Goal: Task Accomplishment & Management: Use online tool/utility

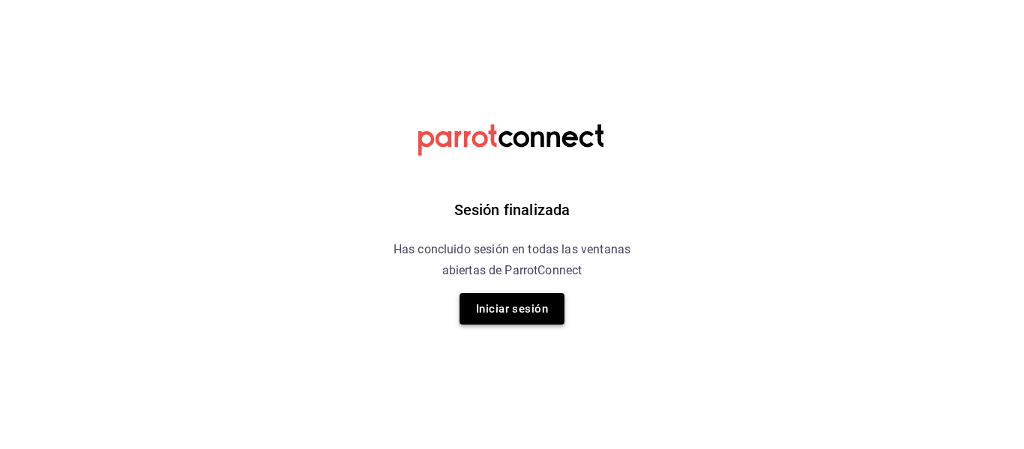
click at [502, 298] on button "Iniciar sesión" at bounding box center [512, 308] width 105 height 31
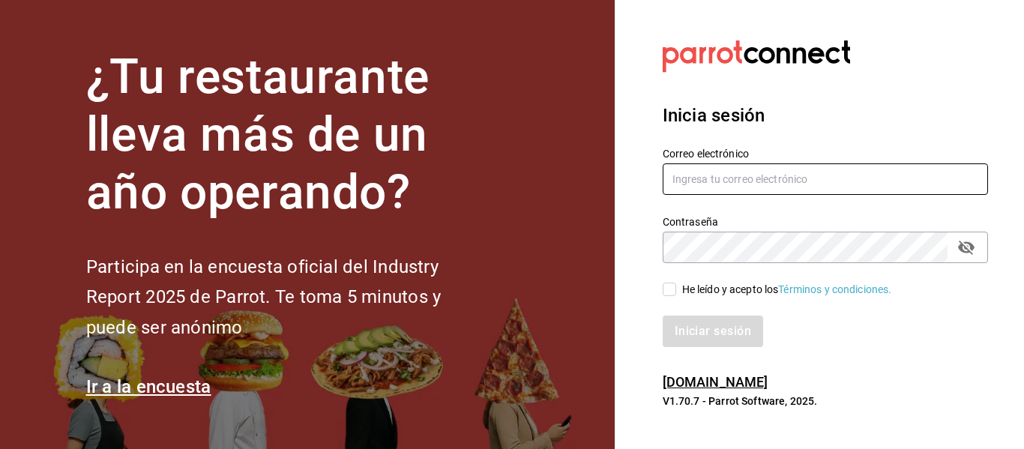
click at [715, 192] on input "text" at bounding box center [825, 178] width 325 height 31
click at [714, 191] on input "text" at bounding box center [825, 178] width 325 height 31
click at [718, 179] on input "phinojosa@eci.edu.mx" at bounding box center [825, 178] width 325 height 31
type input "phinojosa@eci.edu.mx"
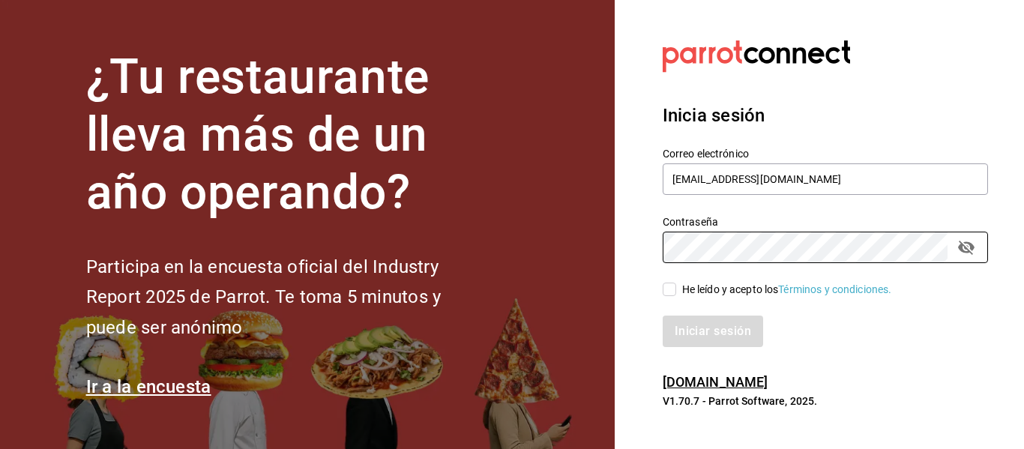
click at [672, 289] on input "He leído y acepto los Términos y condiciones." at bounding box center [669, 289] width 13 height 13
checkbox input "true"
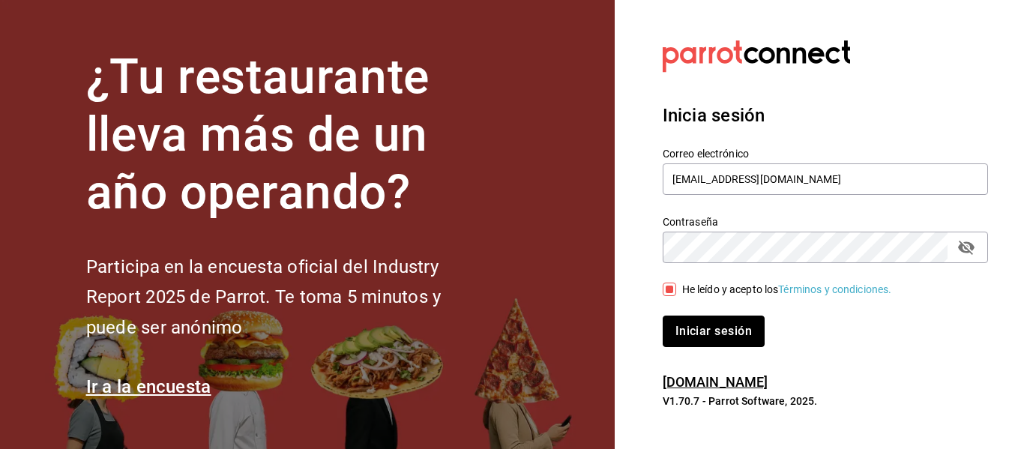
click at [726, 331] on button "Iniciar sesión" at bounding box center [714, 331] width 102 height 31
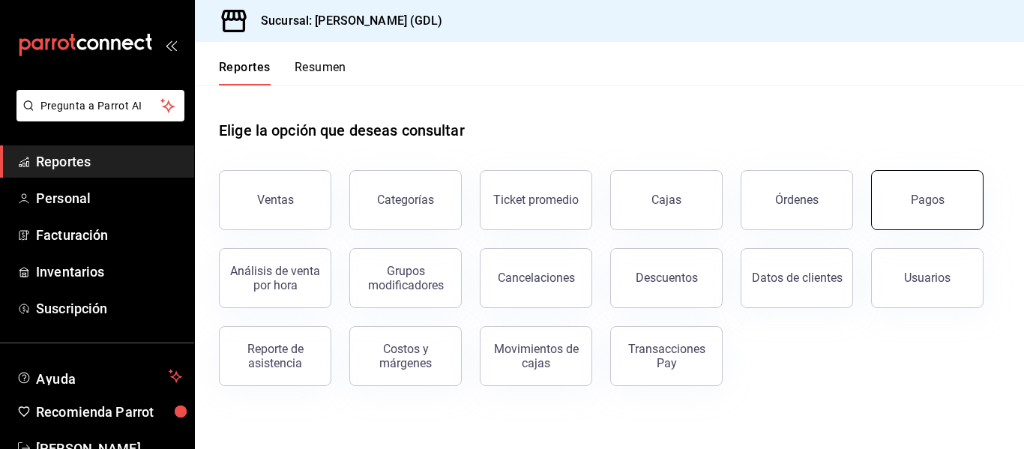
click at [916, 202] on div "Pagos" at bounding box center [928, 200] width 34 height 14
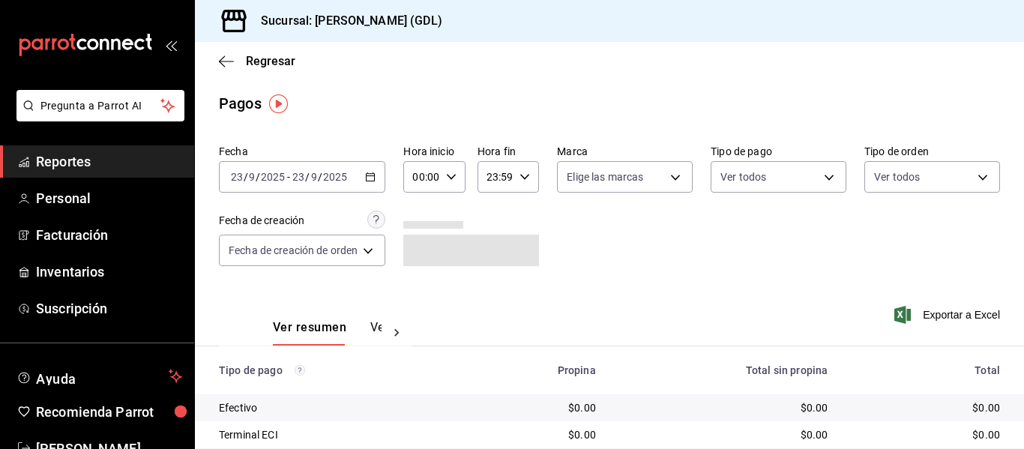
click at [361, 170] on div "[DATE] [DATE] - [DATE] [DATE]" at bounding box center [302, 176] width 166 height 31
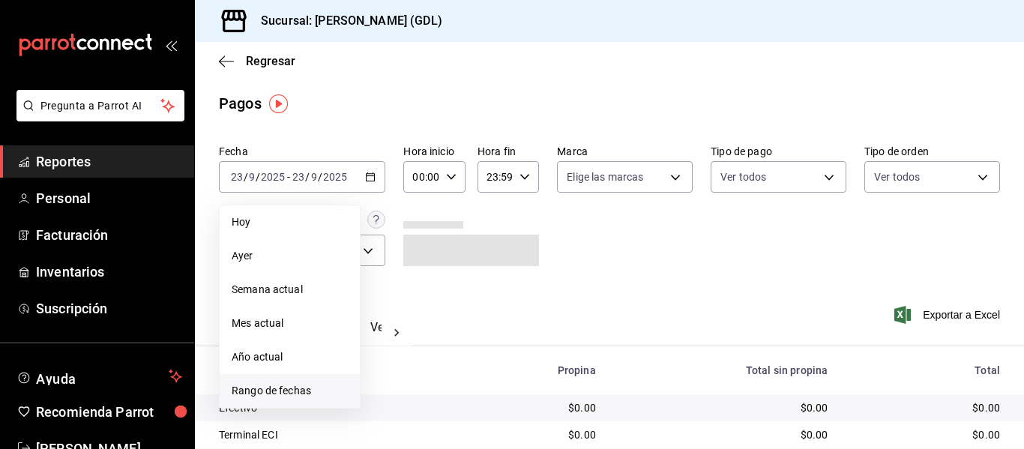
click at [294, 388] on span "Rango de fechas" at bounding box center [290, 391] width 116 height 16
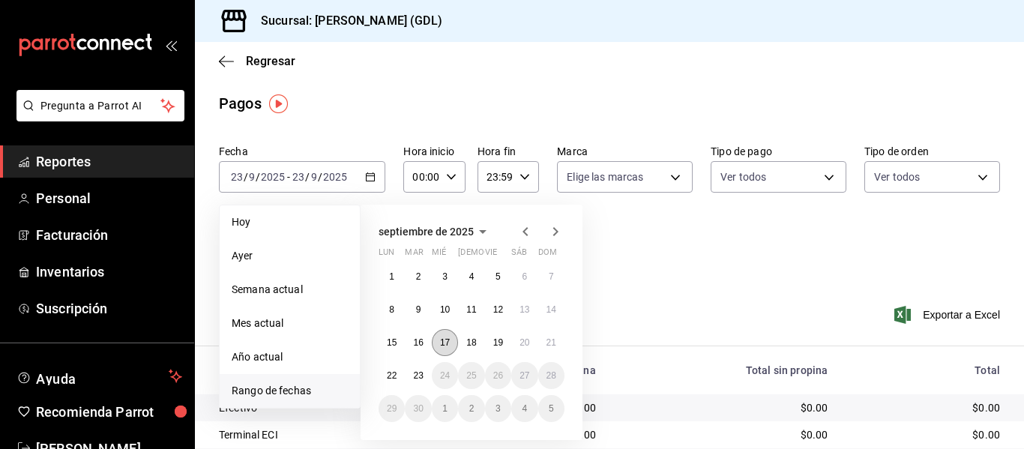
click at [436, 340] on button "17" at bounding box center [445, 342] width 26 height 27
click at [442, 335] on button "17" at bounding box center [445, 342] width 26 height 27
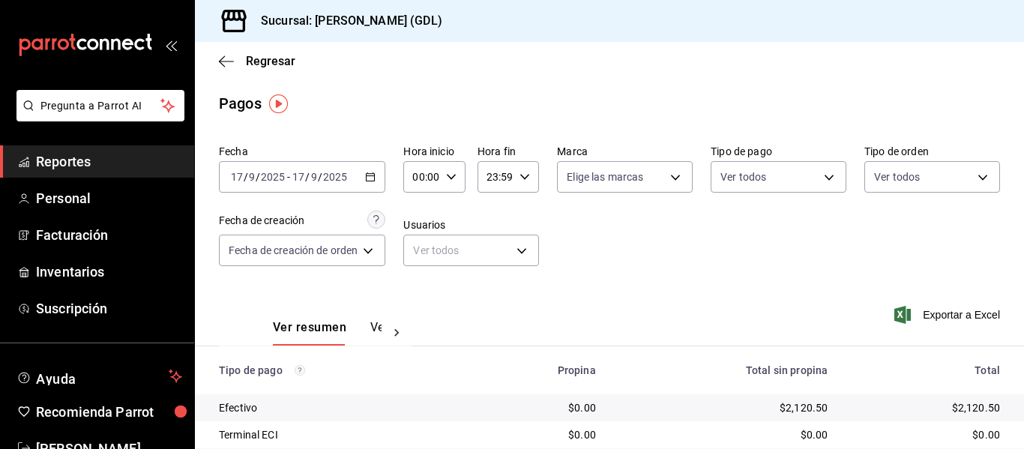
click at [370, 176] on \(Stroke\) "button" at bounding box center [371, 175] width 8 height 1
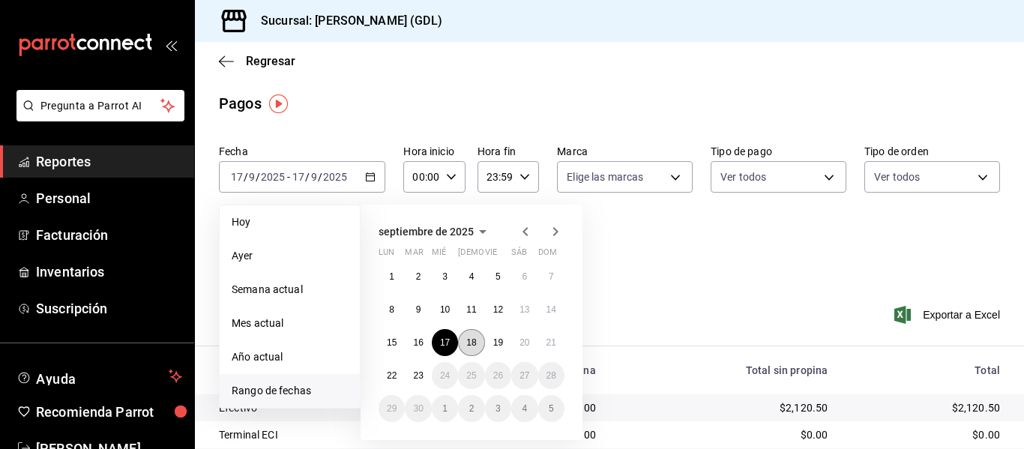
click at [472, 350] on button "18" at bounding box center [471, 342] width 26 height 27
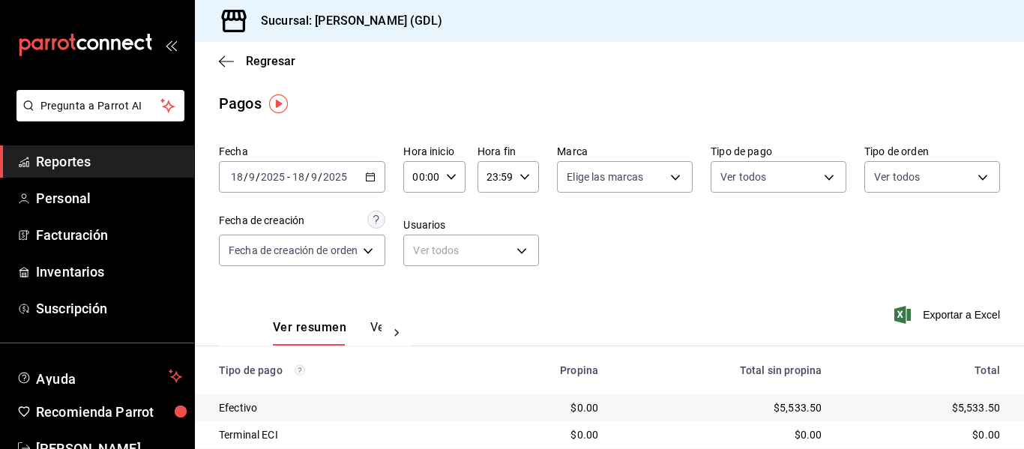
click at [568, 244] on div "Fecha [DATE] [DATE] - [DATE] [DATE] Hora inicio 00:00 Hora inicio Hora fin 23:5…" at bounding box center [609, 211] width 781 height 145
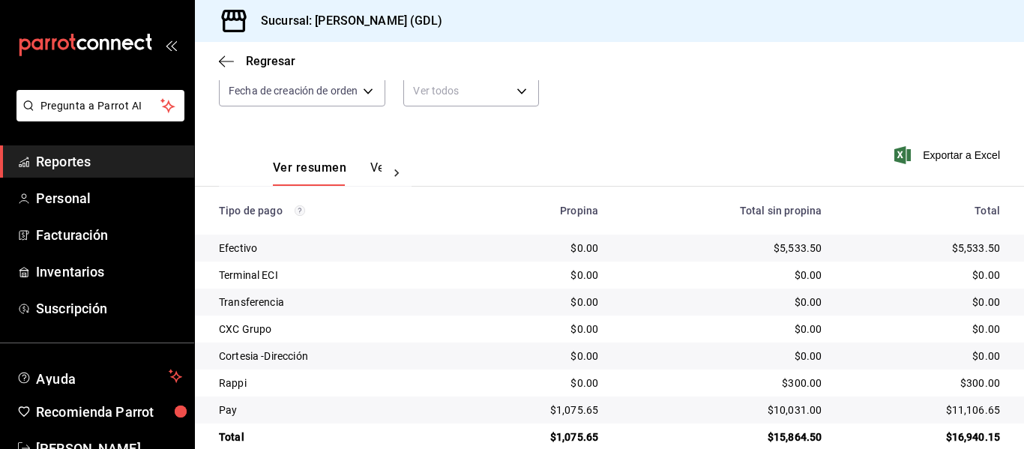
scroll to position [186, 0]
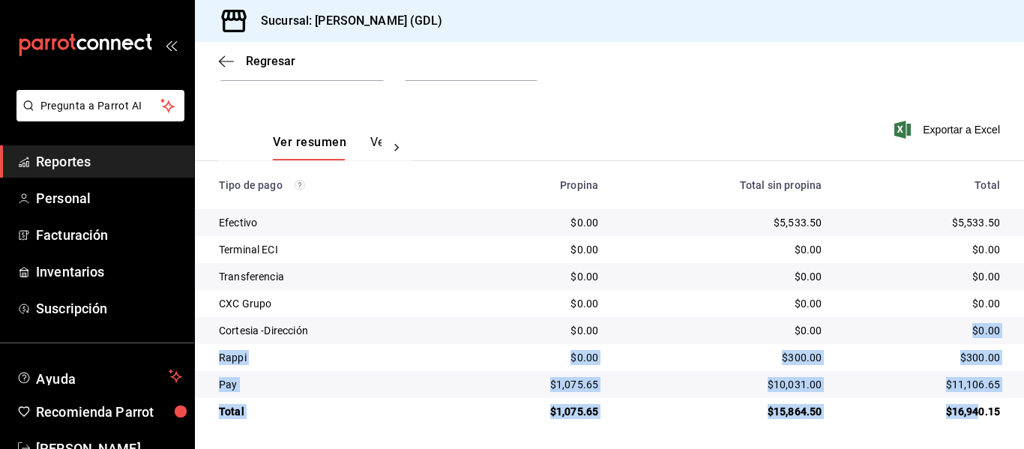
drag, startPoint x: 967, startPoint y: 371, endPoint x: 998, endPoint y: 461, distance: 95.1
click at [998, 448] on html "Pregunta a Parrot AI Reportes Personal Facturación Inventarios Suscripción Ayud…" at bounding box center [512, 224] width 1024 height 449
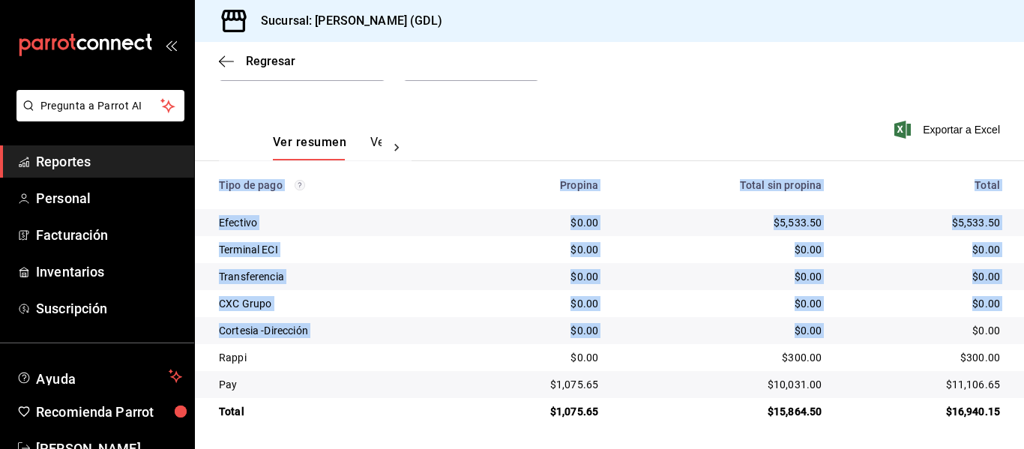
scroll to position [0, 0]
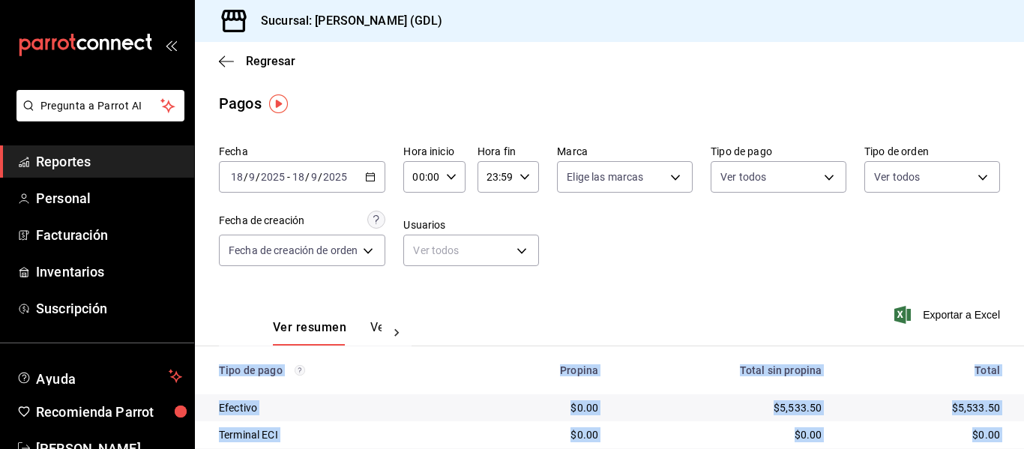
click at [374, 178] on icon "button" at bounding box center [370, 177] width 10 height 10
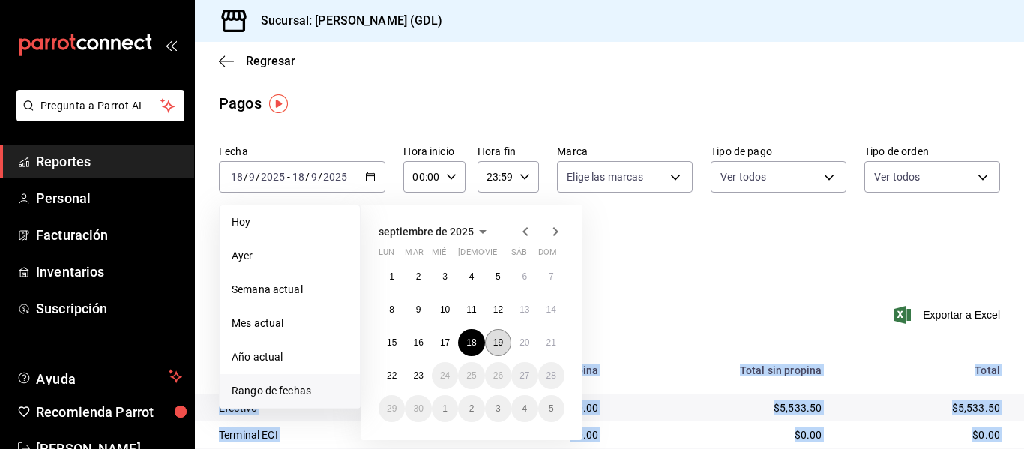
click at [505, 345] on button "19" at bounding box center [498, 342] width 26 height 27
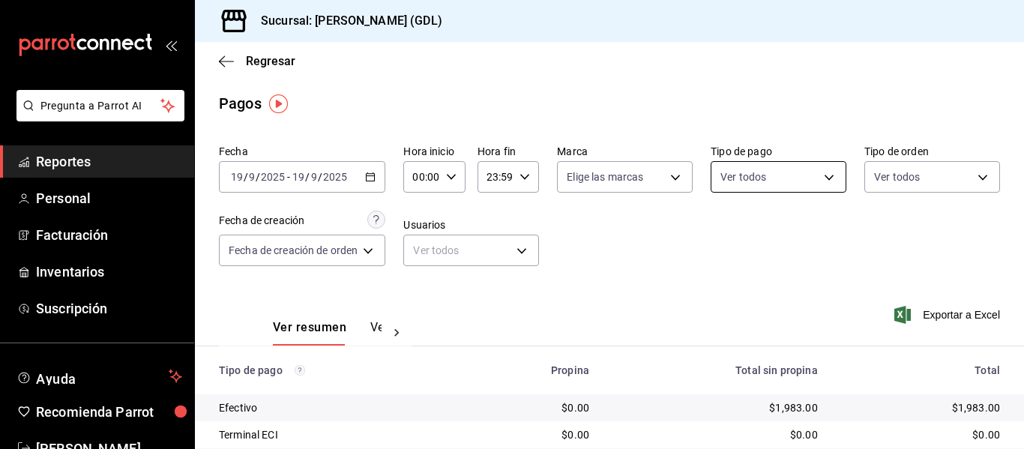
click at [754, 175] on body "Pregunta a Parrot AI Reportes Personal Facturación Inventarios Suscripción Ayud…" at bounding box center [512, 224] width 1024 height 449
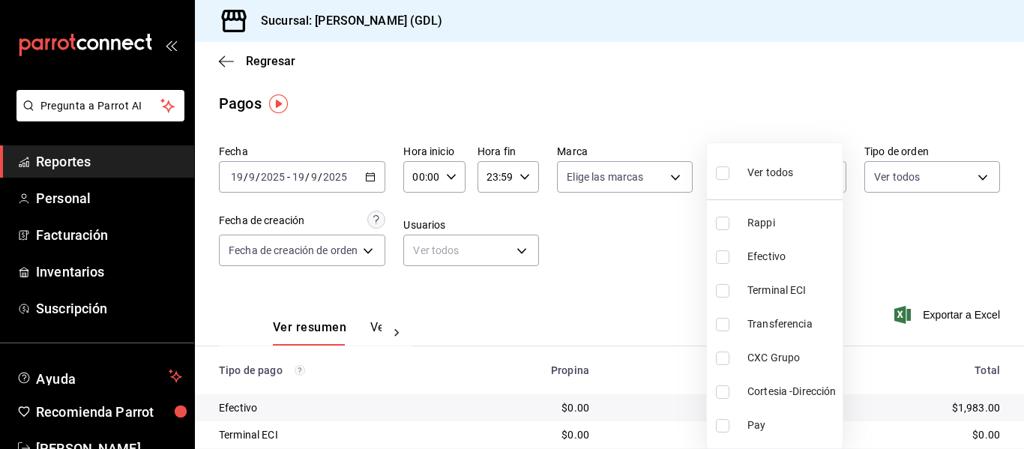
drag, startPoint x: 793, startPoint y: 352, endPoint x: 789, endPoint y: 289, distance: 63.1
click at [794, 352] on span "CXC Grupo" at bounding box center [792, 358] width 89 height 16
type input "aabc23c2-e4b0-41e8-8147-5c3aab9c20cc"
checkbox input "true"
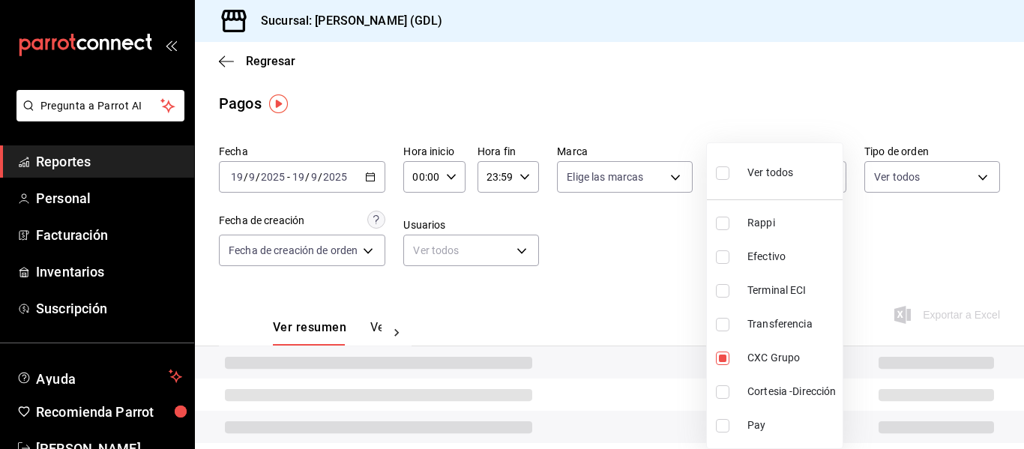
click at [369, 328] on div at bounding box center [512, 224] width 1024 height 449
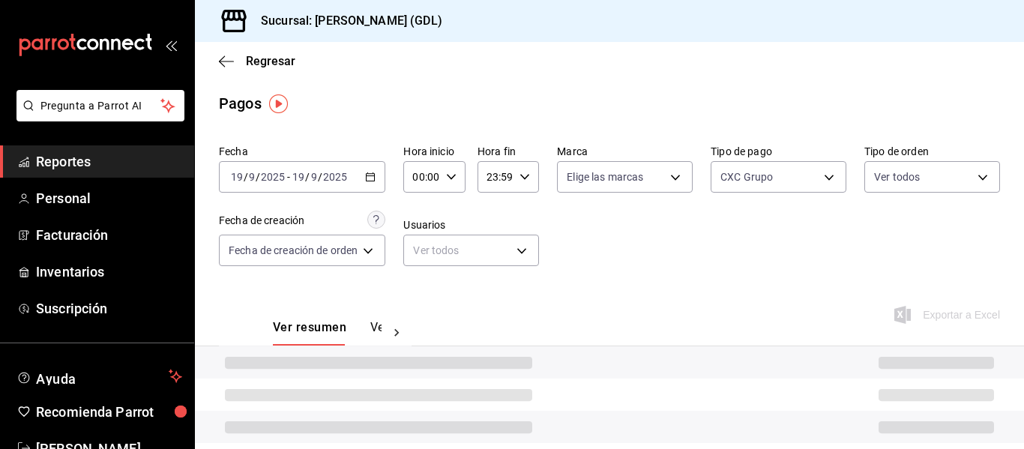
click at [376, 328] on button "Ver pagos" at bounding box center [398, 332] width 56 height 25
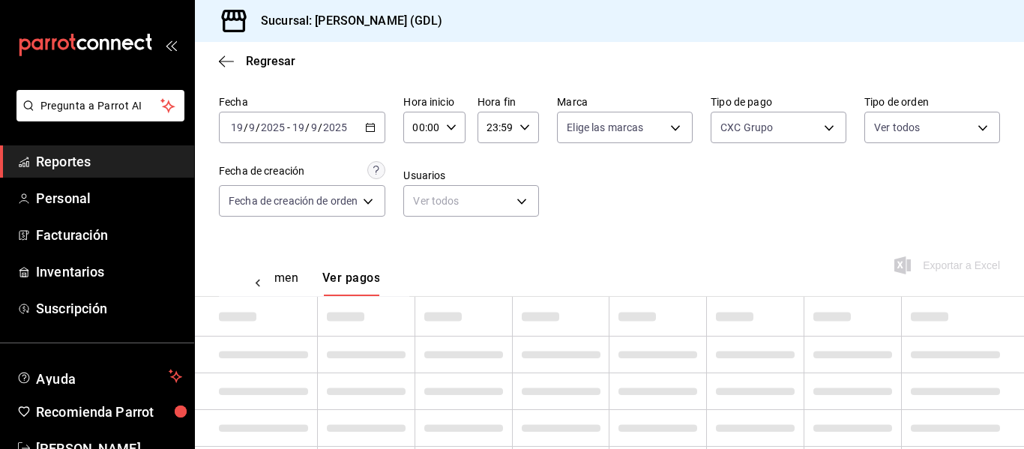
scroll to position [36, 0]
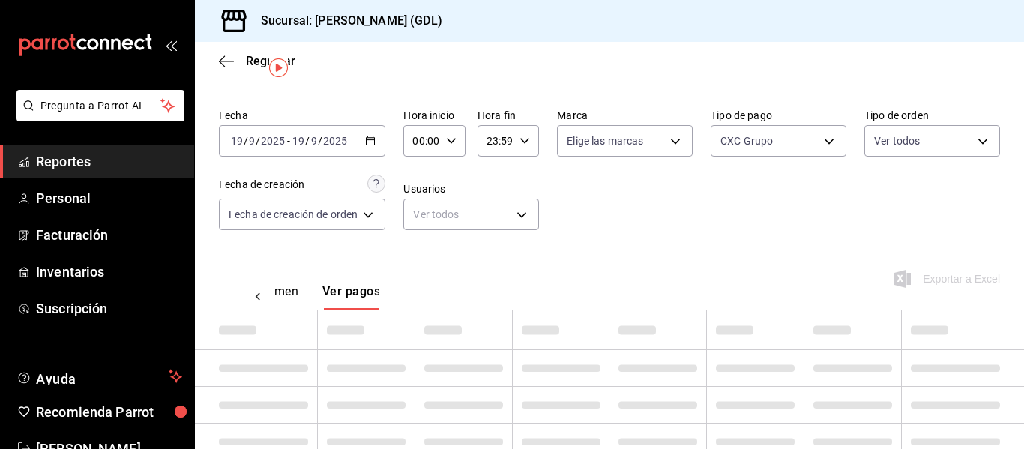
click at [628, 211] on div "Fecha [DATE] [DATE] - [DATE] [DATE] Hora inicio 00:00 Hora inicio Hora fin 23:5…" at bounding box center [609, 175] width 781 height 145
click at [629, 211] on div "Fecha [DATE] [DATE] - [DATE] [DATE] Hora inicio 00:00 Hora inicio Hora fin 23:5…" at bounding box center [609, 175] width 781 height 145
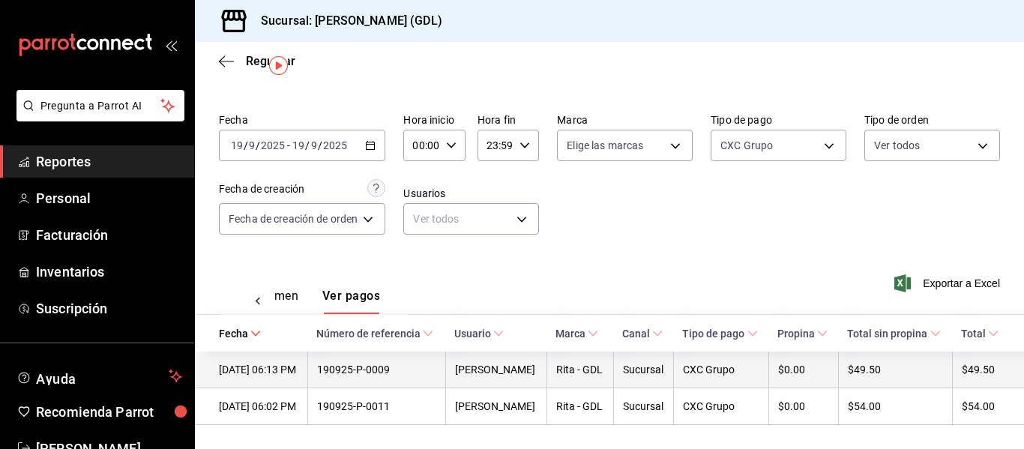
scroll to position [71, 0]
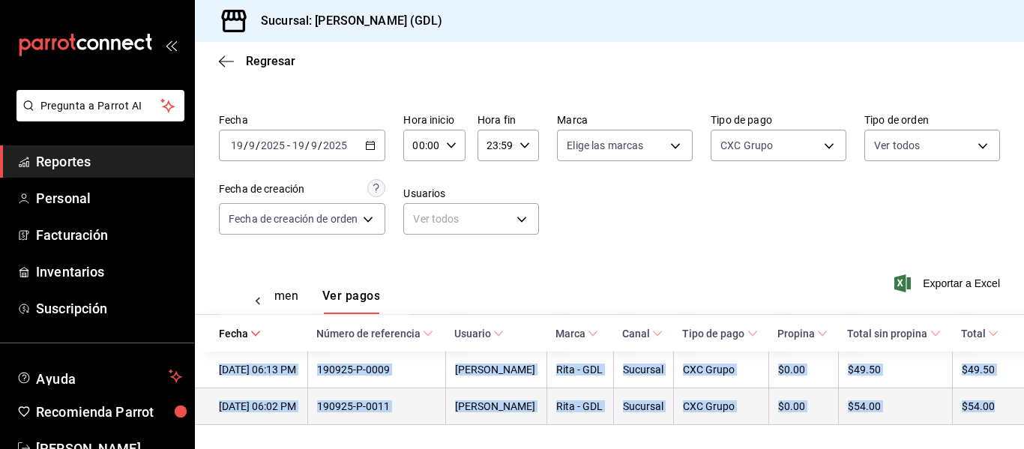
drag, startPoint x: 217, startPoint y: 340, endPoint x: 989, endPoint y: 396, distance: 773.6
click at [989, 396] on tbody "[DATE] 06:13 PM 190925-P-0009 [PERSON_NAME] - GDL Sucursal CXC Grupo $0.00 $49.…" at bounding box center [609, 388] width 829 height 73
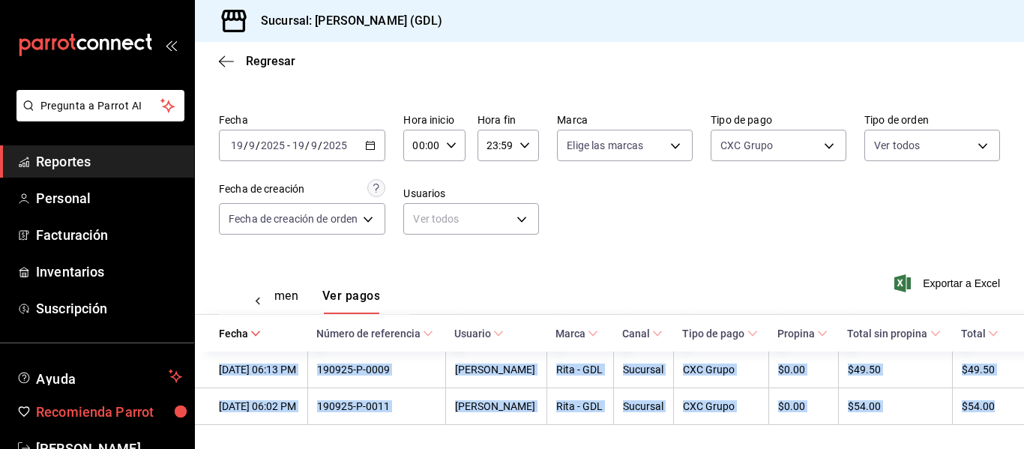
copy tbody "[DATE] 06:13 PM 190925-P-0009 [PERSON_NAME] - GDL Sucursal CXC Grupo $0.00 $49.…"
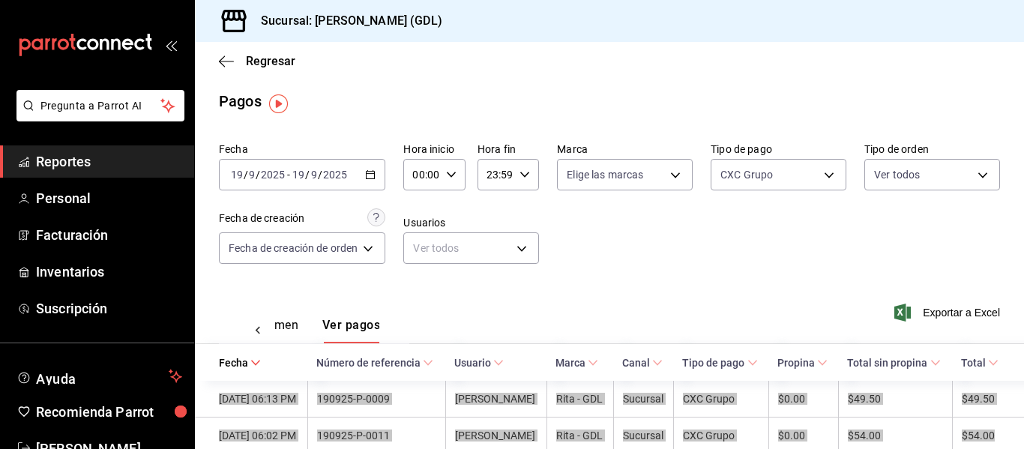
scroll to position [0, 0]
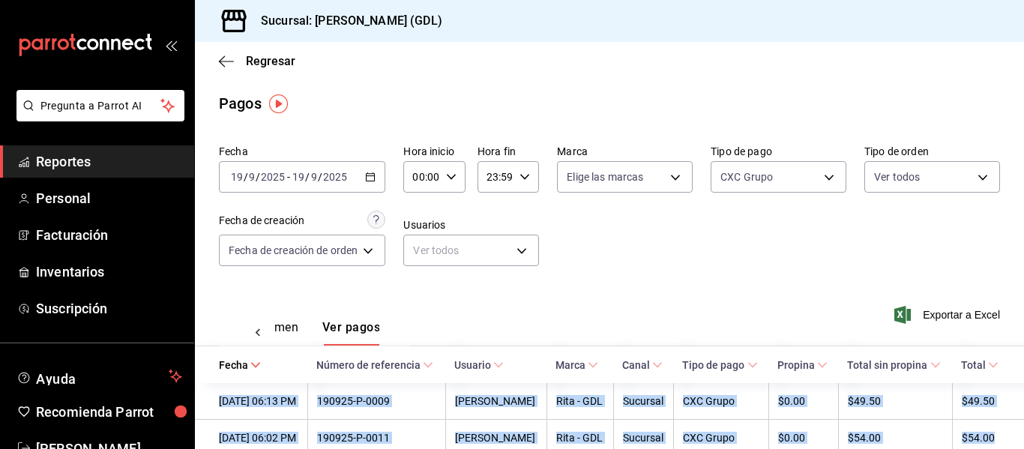
click at [356, 170] on div "[DATE] [DATE] - [DATE] [DATE]" at bounding box center [302, 176] width 166 height 31
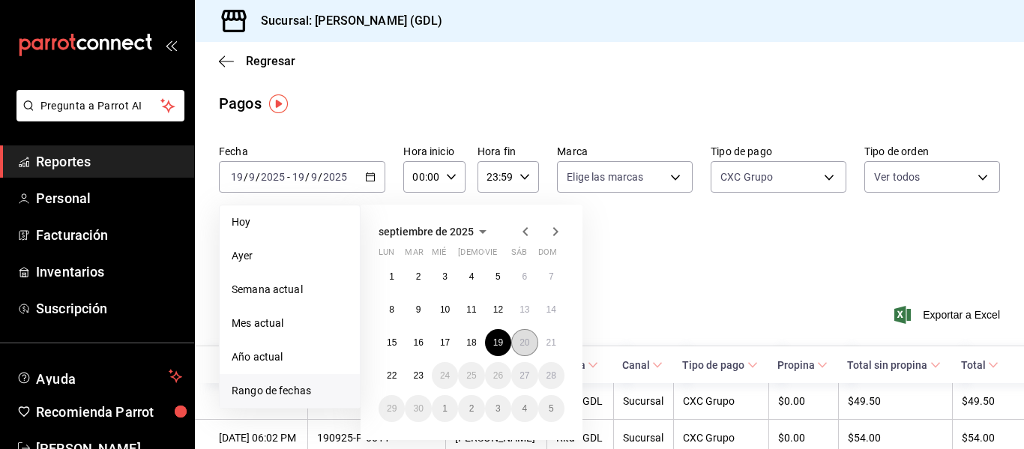
click at [532, 344] on button "20" at bounding box center [524, 342] width 26 height 27
click at [532, 342] on button "20" at bounding box center [524, 342] width 26 height 27
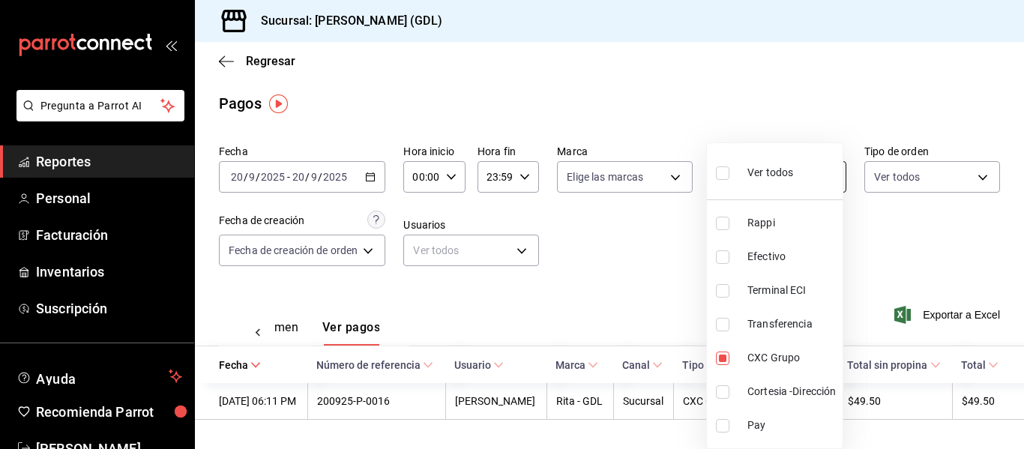
click at [743, 178] on body "Pregunta a Parrot AI Reportes Personal Facturación Inventarios Suscripción Ayud…" at bounding box center [512, 224] width 1024 height 449
click at [757, 179] on span "Ver todos" at bounding box center [771, 173] width 46 height 16
type input "c435ee63-ca14-4008-97eb-42dc57d07111,6d56433f-65aa-41c0-b4a4-0f1c74122497,a3680…"
checkbox input "true"
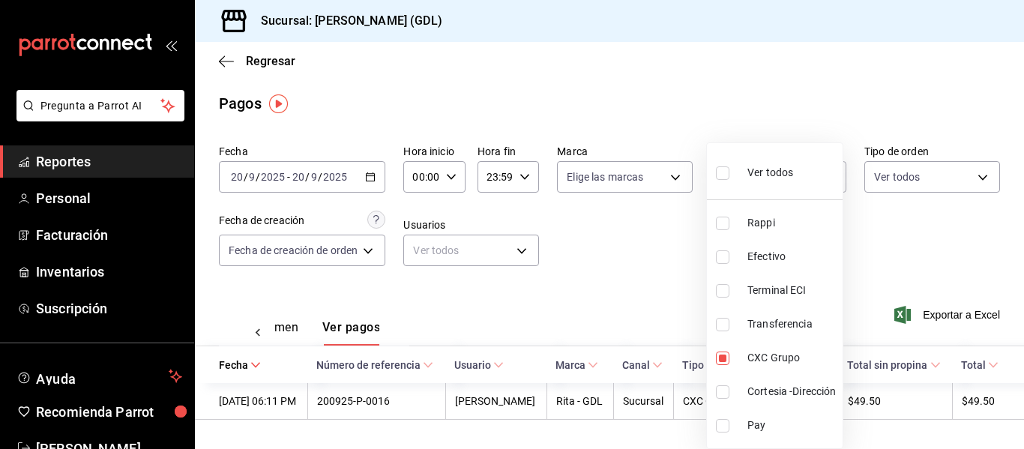
checkbox input "true"
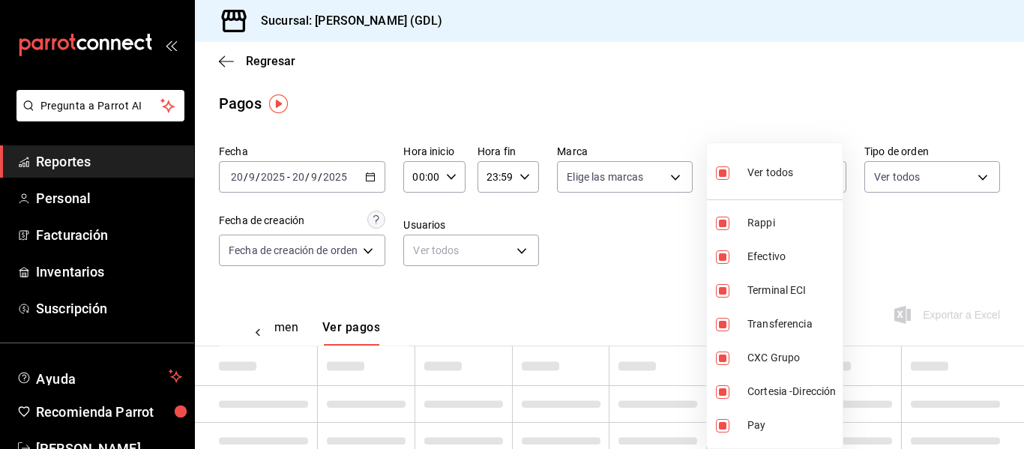
click at [784, 106] on div at bounding box center [512, 224] width 1024 height 449
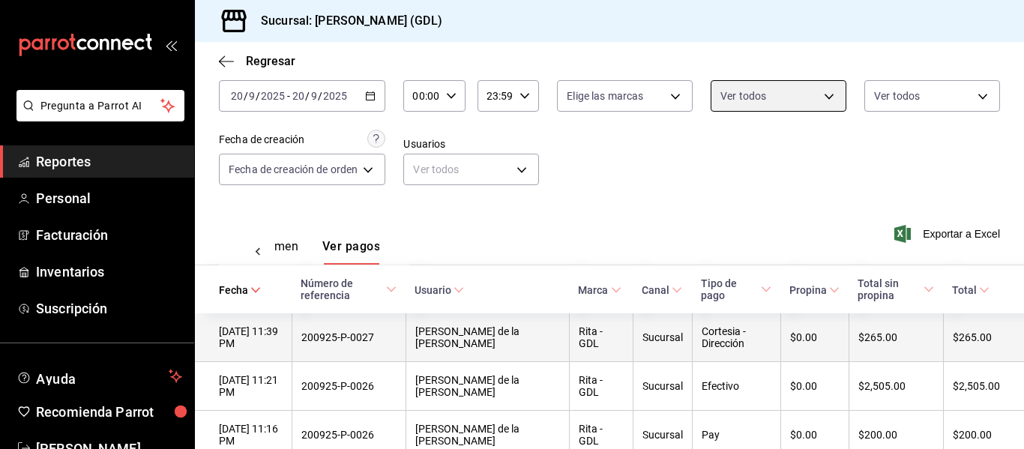
scroll to position [150, 0]
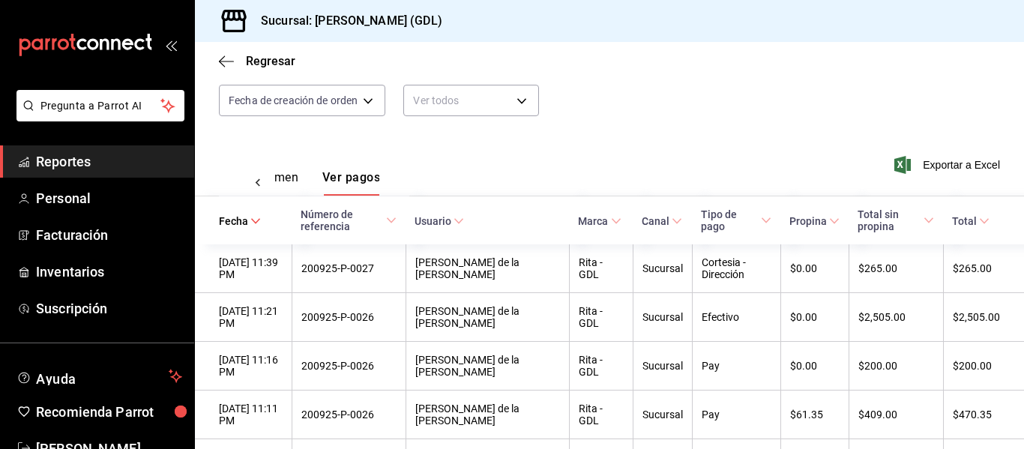
click at [304, 173] on div "Ver resumen Ver pagos" at bounding box center [282, 182] width 106 height 25
click at [298, 178] on button "Ver resumen" at bounding box center [264, 182] width 70 height 25
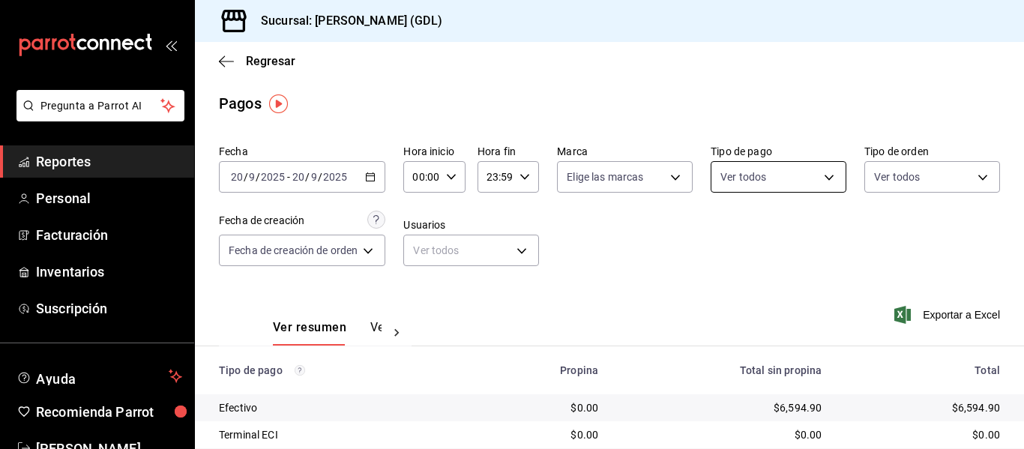
click at [757, 184] on body "Pregunta a Parrot AI Reportes Personal Facturación Inventarios Suscripción Ayud…" at bounding box center [512, 224] width 1024 height 449
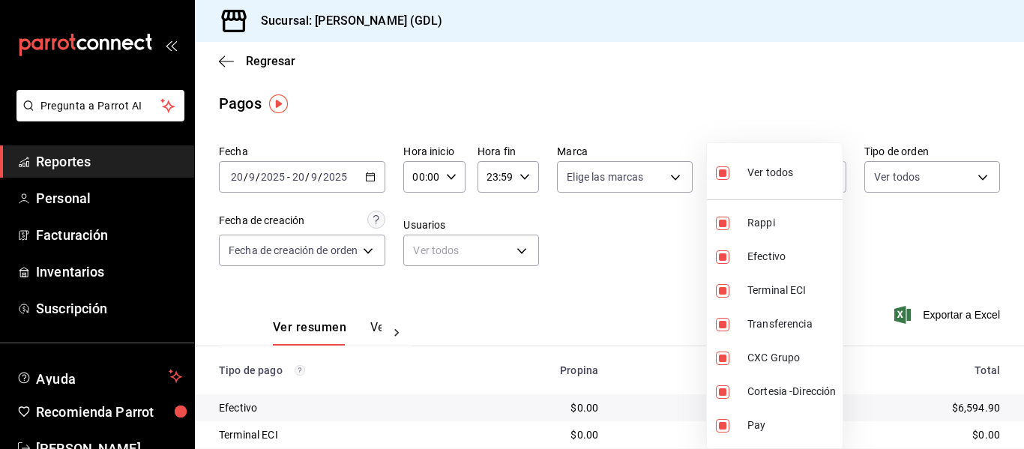
click at [763, 169] on span "Ver todos" at bounding box center [771, 173] width 46 height 16
checkbox input "false"
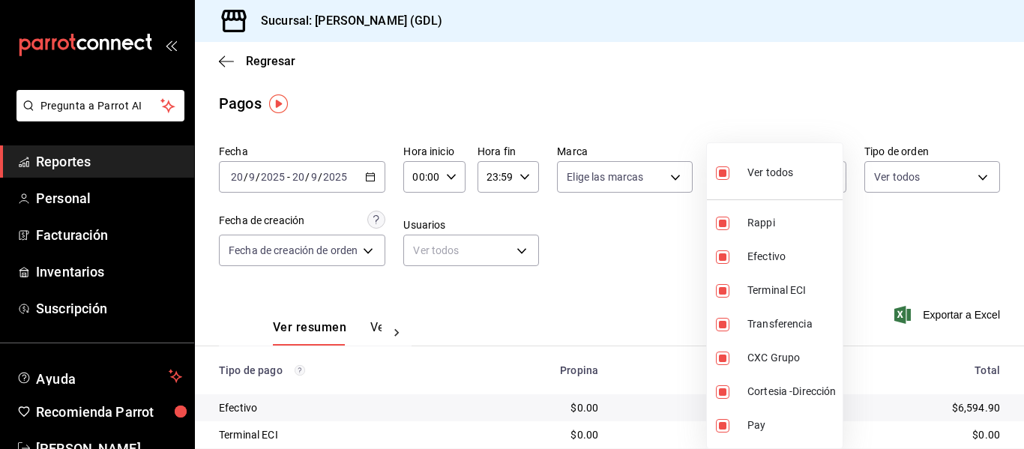
checkbox input "false"
click at [768, 358] on span "CXC Grupo" at bounding box center [792, 358] width 89 height 16
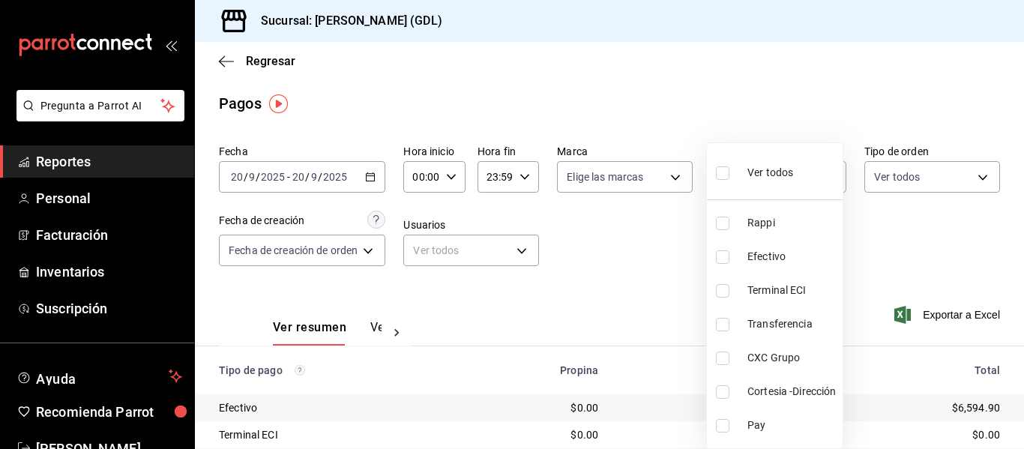
type input "aabc23c2-e4b0-41e8-8147-5c3aab9c20cc"
checkbox input "true"
click at [914, 250] on div at bounding box center [512, 224] width 1024 height 449
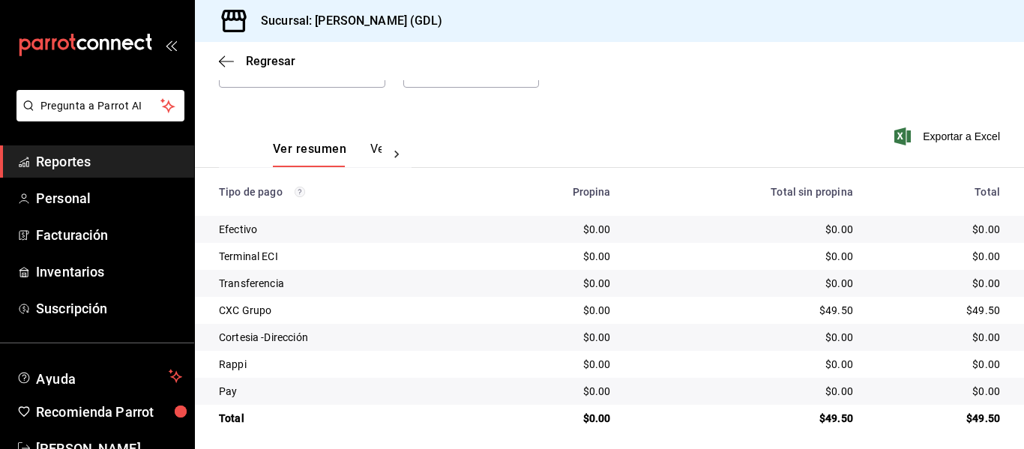
scroll to position [186, 0]
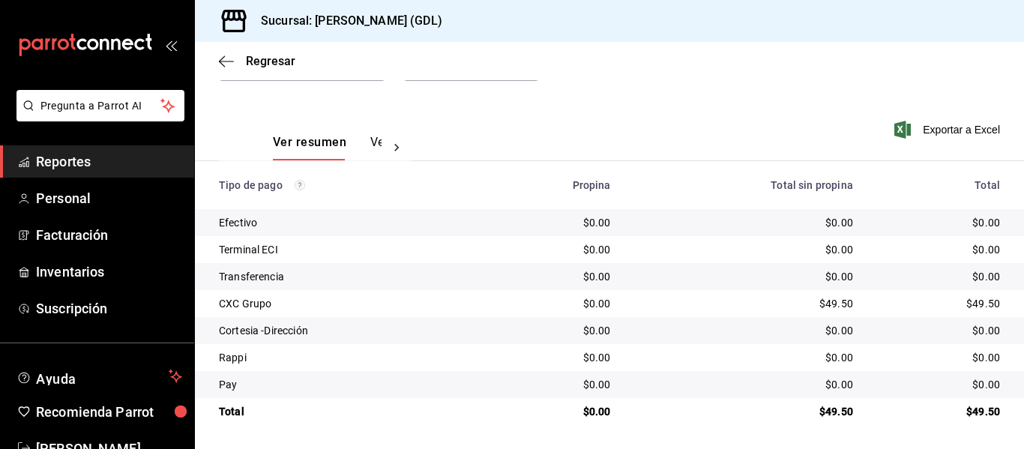
click at [379, 136] on div "Ver resumen Ver pagos" at bounding box center [315, 138] width 193 height 43
click at [376, 142] on button "Ver pagos" at bounding box center [398, 147] width 56 height 25
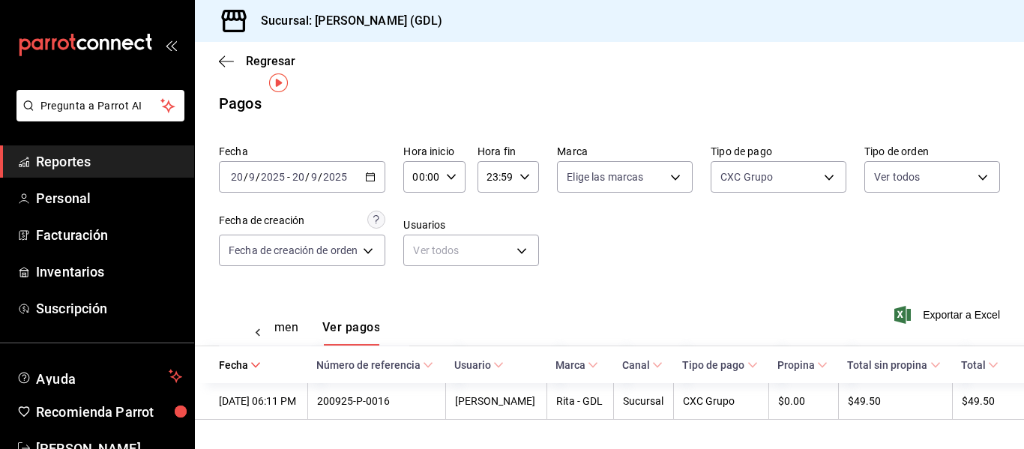
scroll to position [0, 44]
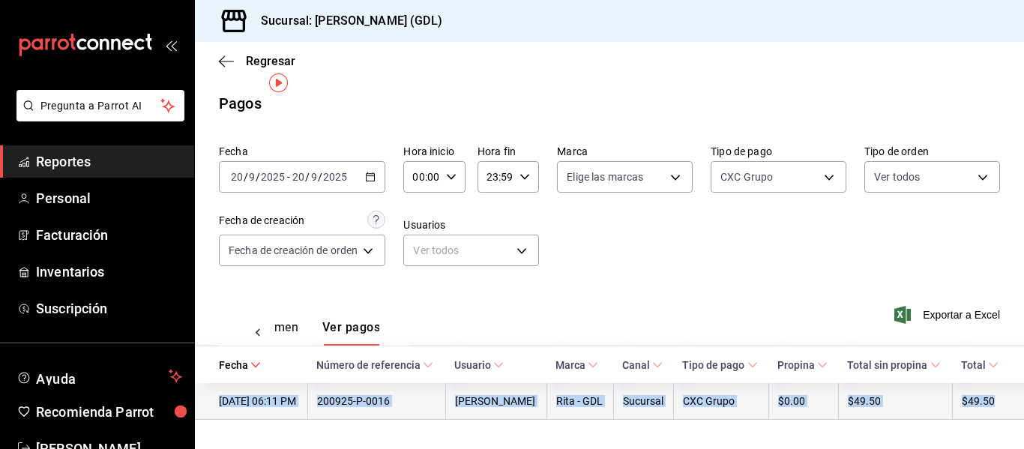
drag, startPoint x: 219, startPoint y: 388, endPoint x: 1006, endPoint y: 395, distance: 786.6
click at [1006, 395] on tr "[DATE] 06:11 PM 200925-P-0016 [PERSON_NAME] - GDL Sucursal CXC Grupo $0.00 $49.…" at bounding box center [609, 401] width 829 height 37
copy tr "[DATE] 06:11 PM 200925-P-0016 [PERSON_NAME] - GDL Sucursal CXC Grupo $0.00 $49.…"
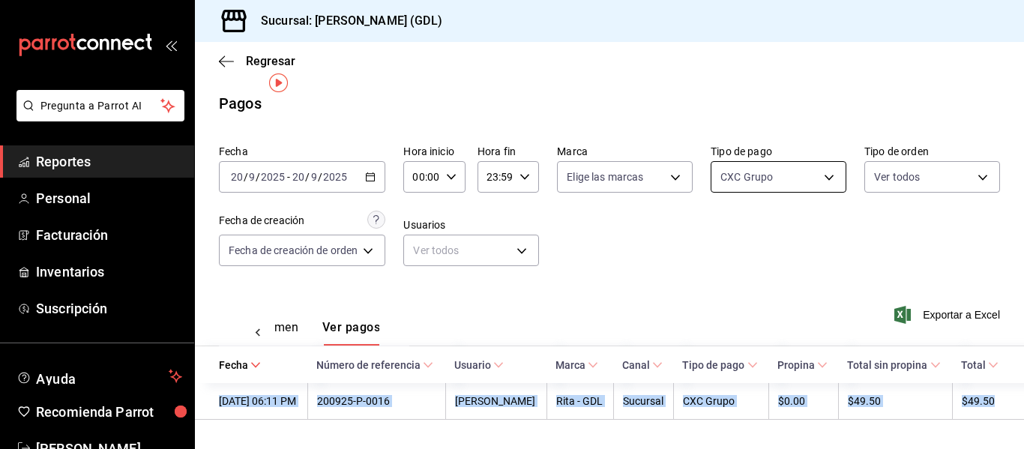
click at [820, 148] on body "Pregunta a Parrot AI Reportes Personal Facturación Inventarios Suscripción Ayud…" at bounding box center [512, 224] width 1024 height 449
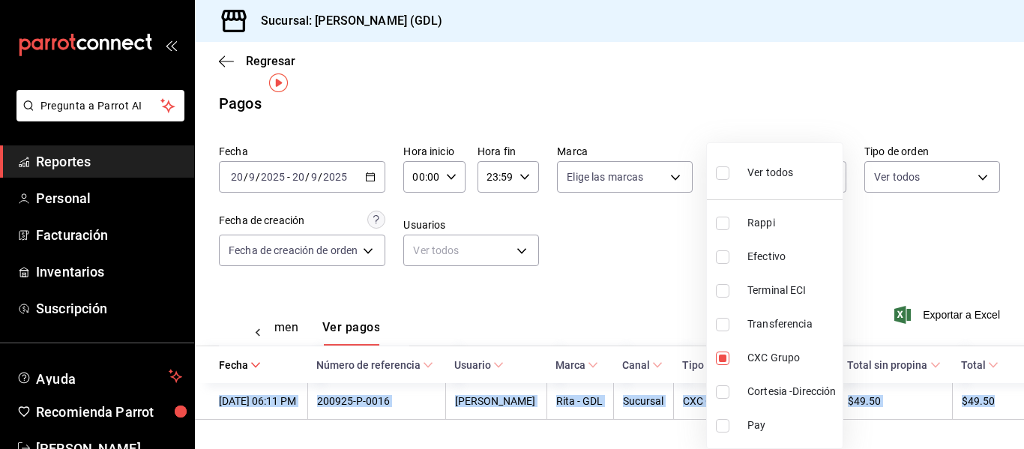
drag, startPoint x: 750, startPoint y: 183, endPoint x: 685, endPoint y: 204, distance: 68.5
click at [750, 182] on div "Ver todos" at bounding box center [754, 171] width 77 height 32
type input "c435ee63-ca14-4008-97eb-42dc57d07111,6d56433f-65aa-41c0-b4a4-0f1c74122497,a3680…"
checkbox input "true"
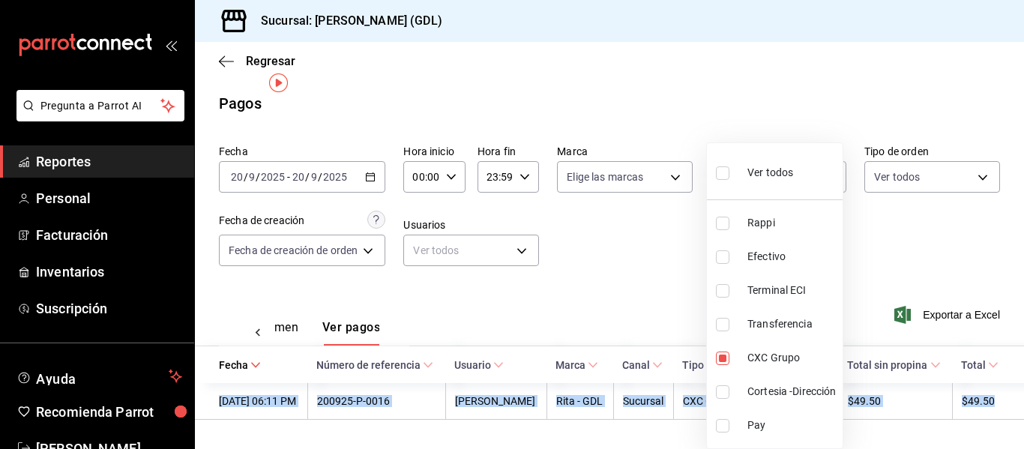
checkbox input "true"
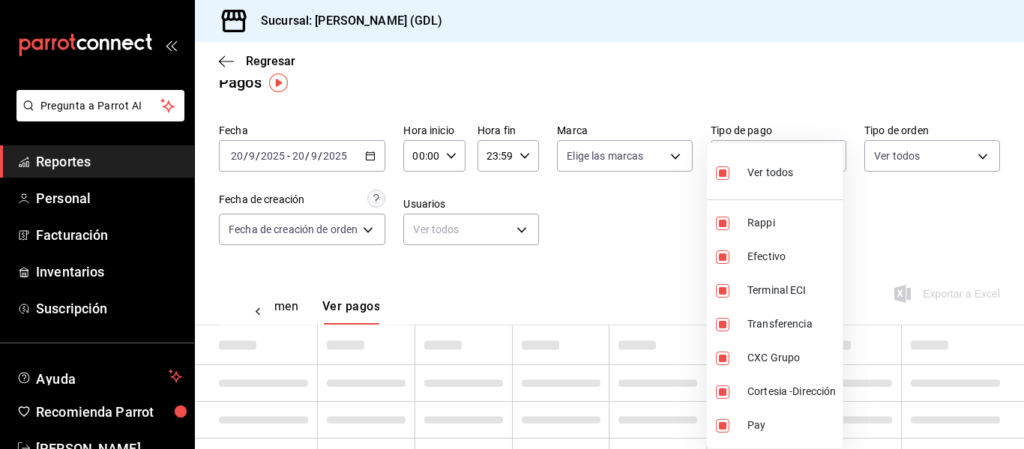
drag, startPoint x: 656, startPoint y: 221, endPoint x: 609, endPoint y: 231, distance: 48.2
click at [657, 221] on div at bounding box center [512, 224] width 1024 height 449
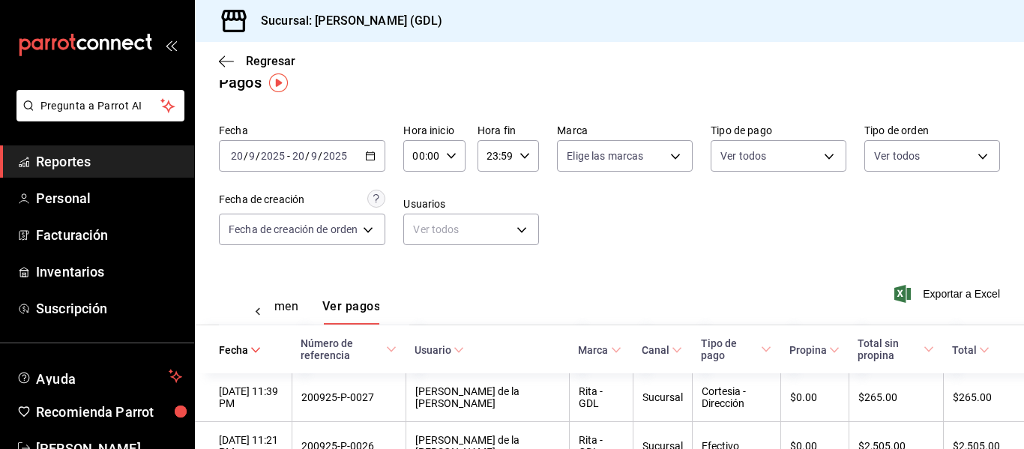
click at [292, 294] on div "Ver resumen Ver pagos" at bounding box center [314, 302] width 190 height 43
click at [291, 304] on button "Ver resumen" at bounding box center [264, 311] width 70 height 25
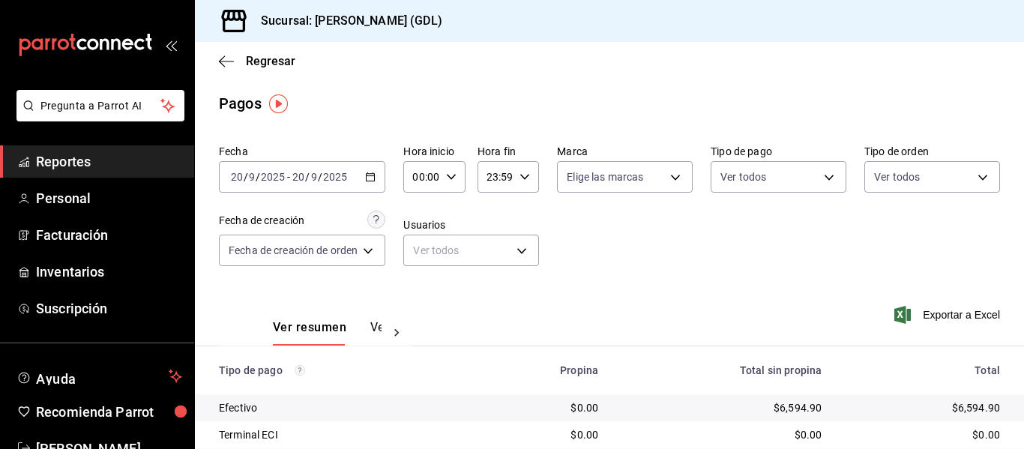
click at [322, 175] on input "2025" at bounding box center [334, 177] width 25 height 12
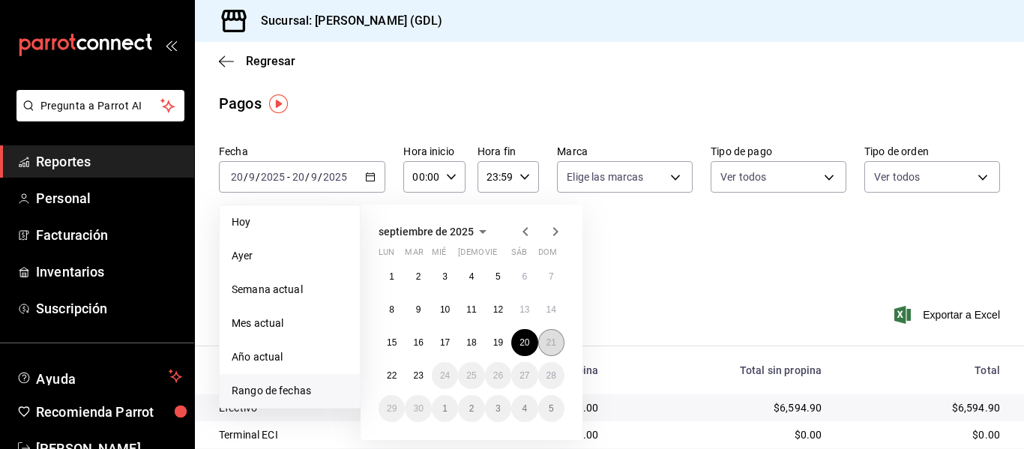
click at [555, 346] on abbr "21" at bounding box center [552, 342] width 10 height 10
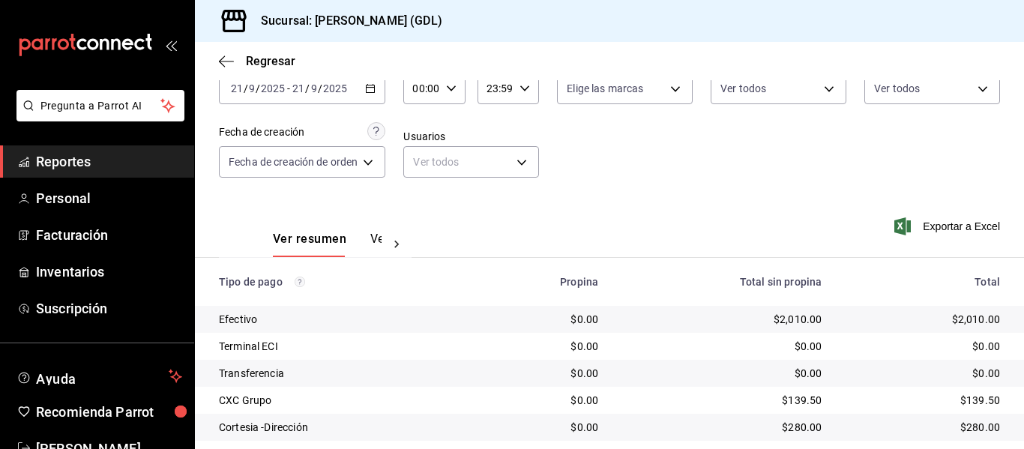
scroll to position [186, 0]
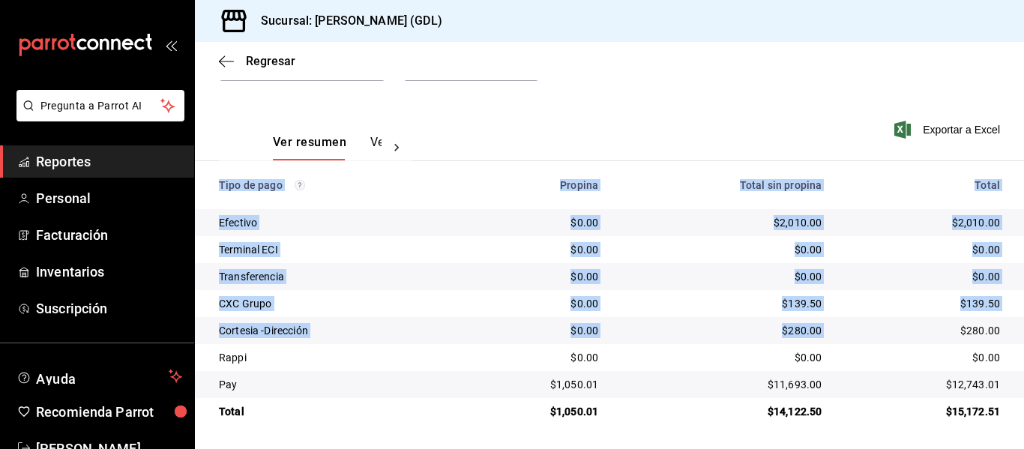
drag, startPoint x: 952, startPoint y: 334, endPoint x: 1017, endPoint y: 332, distance: 64.5
click at [1017, 332] on div "Regresar Pagos Fecha [DATE] [DATE] - [DATE] [DATE] Hora inicio 00:00 Hora inici…" at bounding box center [609, 245] width 829 height 407
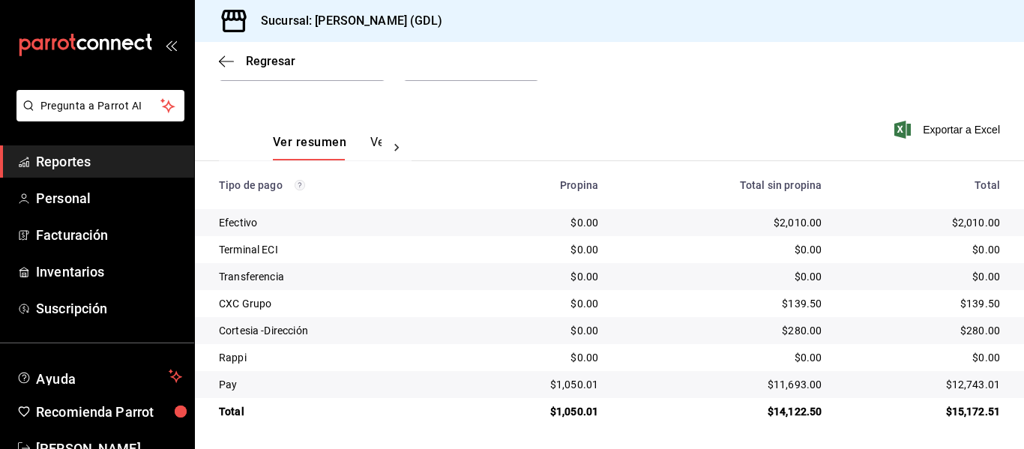
click at [986, 306] on div "$139.50" at bounding box center [923, 303] width 154 height 15
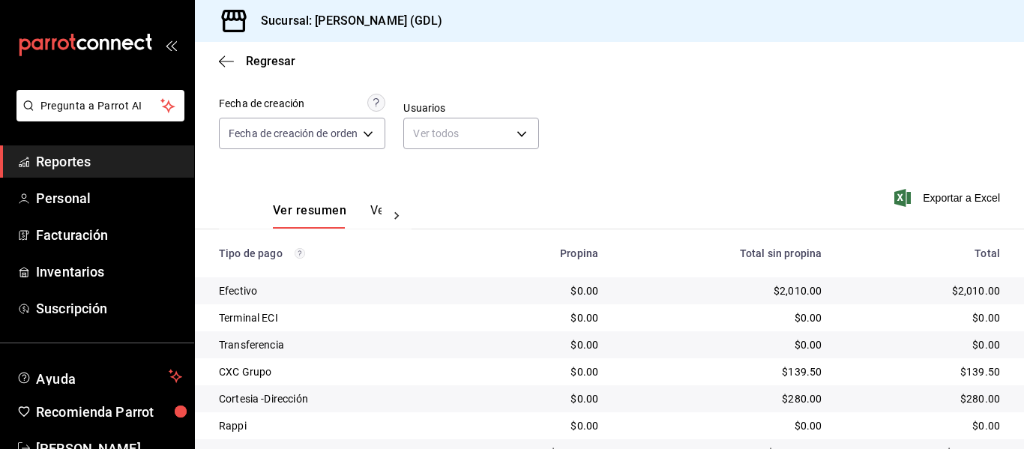
scroll to position [0, 0]
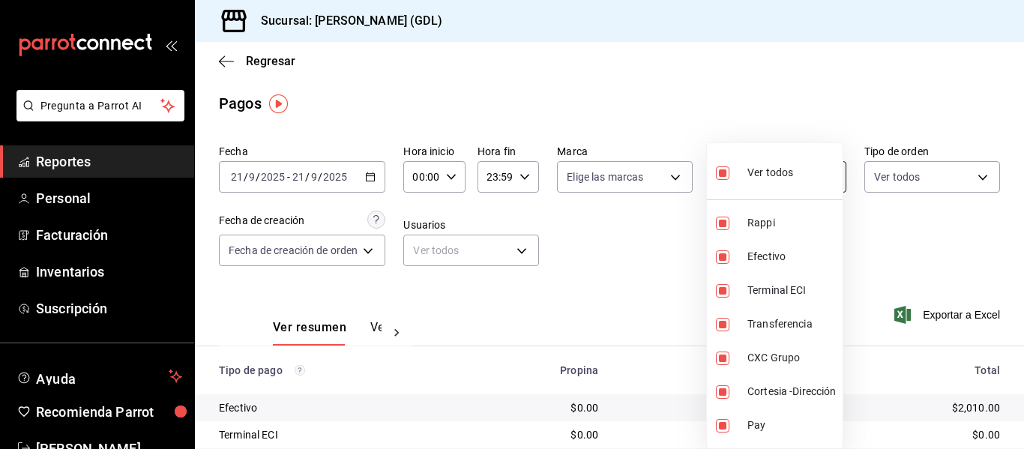
click at [709, 183] on body "Pregunta a Parrot AI Reportes Personal Facturación Inventarios Suscripción Ayud…" at bounding box center [512, 224] width 1024 height 449
click at [759, 179] on span "Ver todos" at bounding box center [771, 173] width 46 height 16
checkbox input "false"
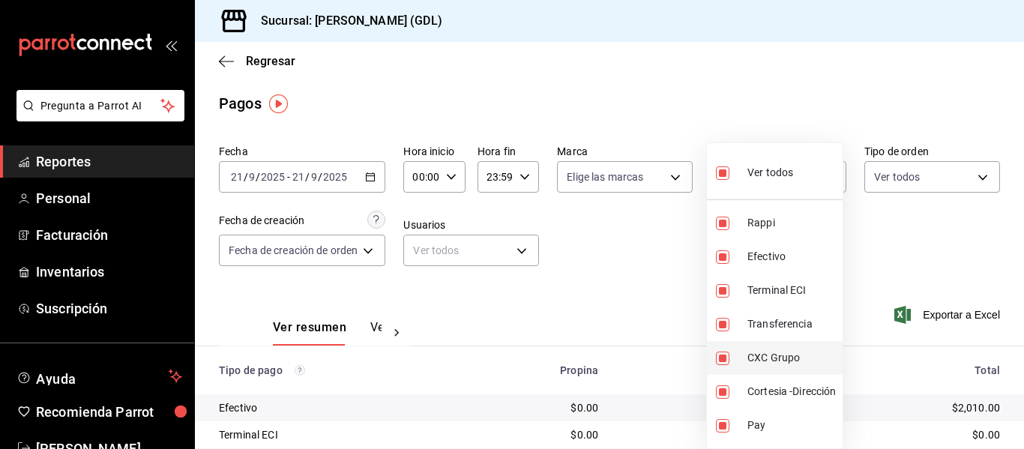
checkbox input "false"
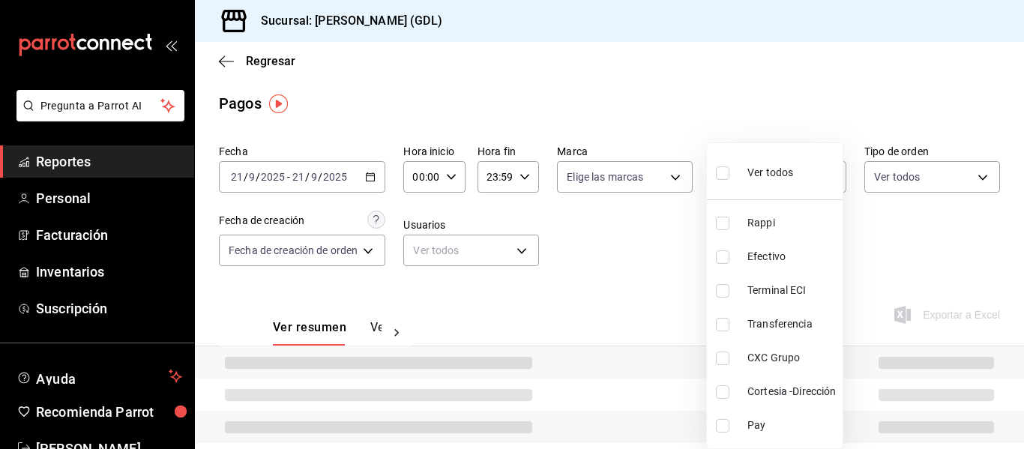
click at [779, 355] on span "CXC Grupo" at bounding box center [792, 358] width 89 height 16
type input "aabc23c2-e4b0-41e8-8147-5c3aab9c20cc"
checkbox input "true"
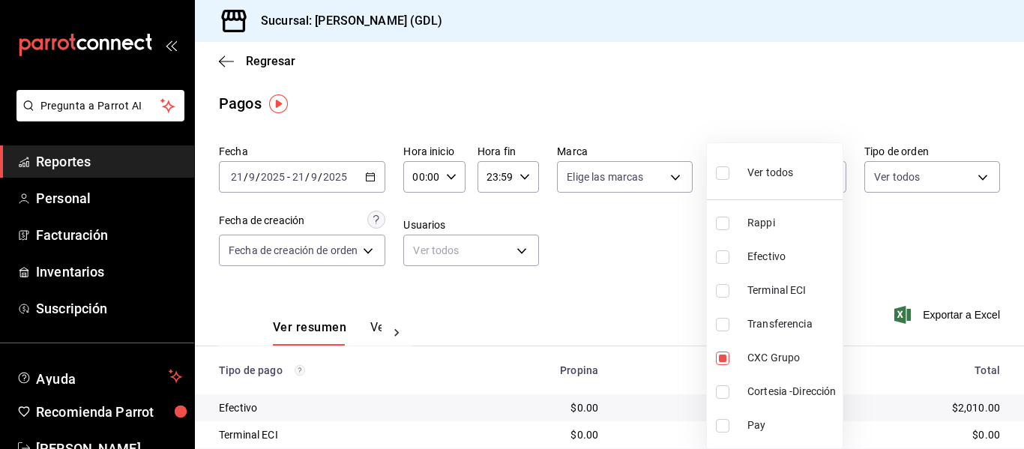
click at [667, 271] on div at bounding box center [512, 224] width 1024 height 449
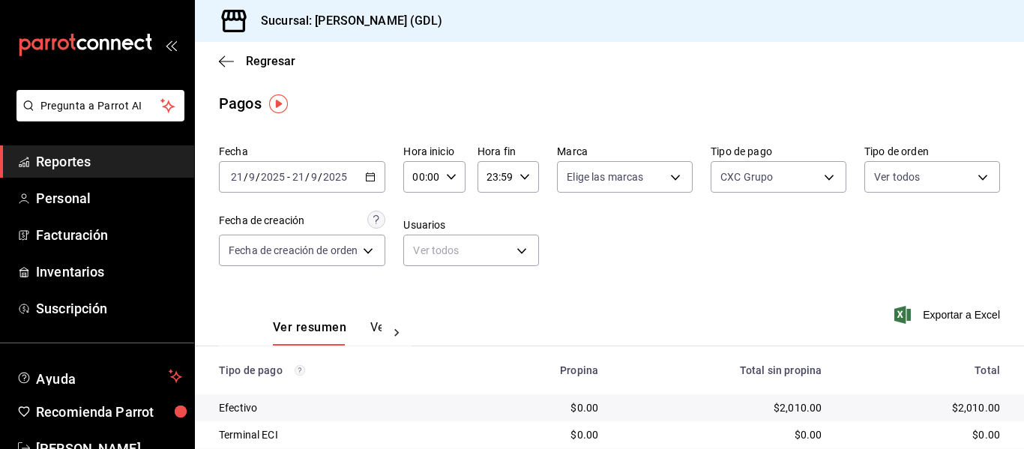
click at [371, 330] on button "Ver pagos" at bounding box center [398, 332] width 56 height 25
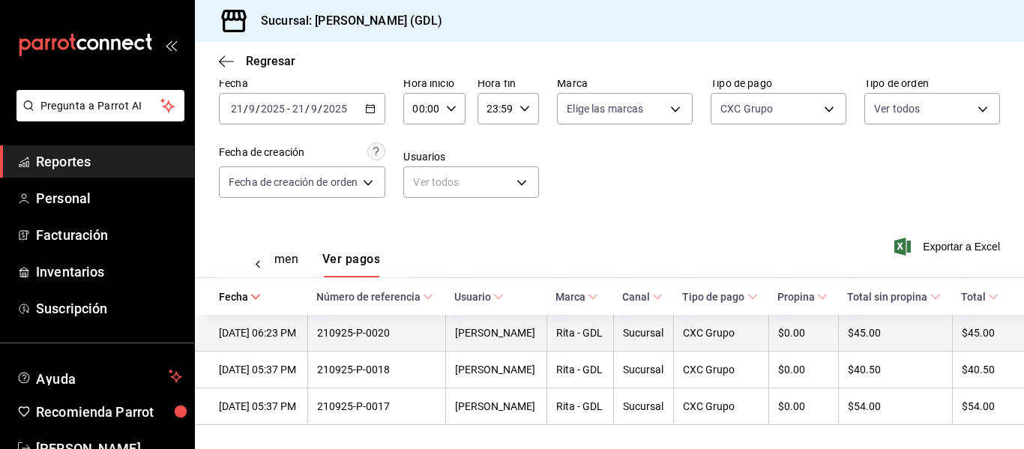
scroll to position [121, 0]
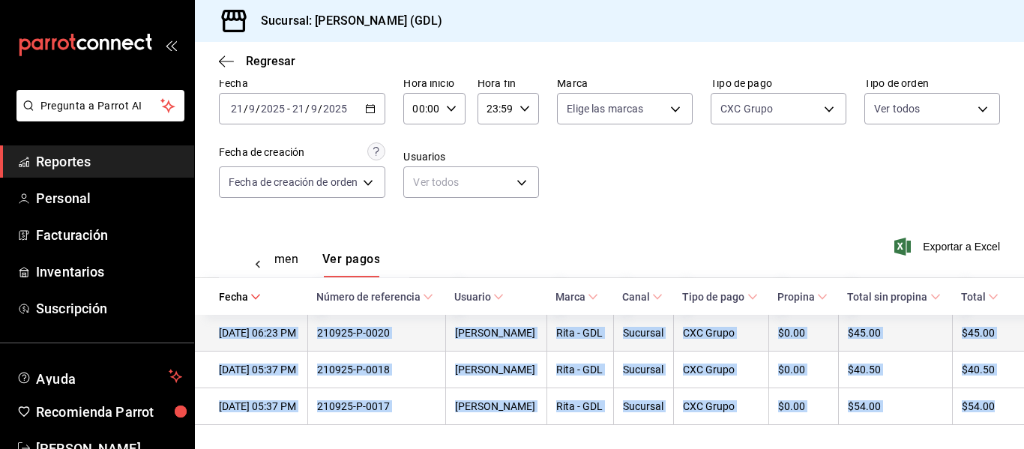
drag, startPoint x: 994, startPoint y: 402, endPoint x: 214, endPoint y: 290, distance: 788.5
click at [214, 315] on tbody "[DATE] 06:23 PM 210925-P-0020 [PERSON_NAME] - GDL Sucursal CXC Grupo $0.00 $45.…" at bounding box center [609, 370] width 829 height 110
copy tbody "[DATE] 06:23 PM 210925-P-0020 [PERSON_NAME] - GDL Sucursal CXC Grupo $0.00 $45.…"
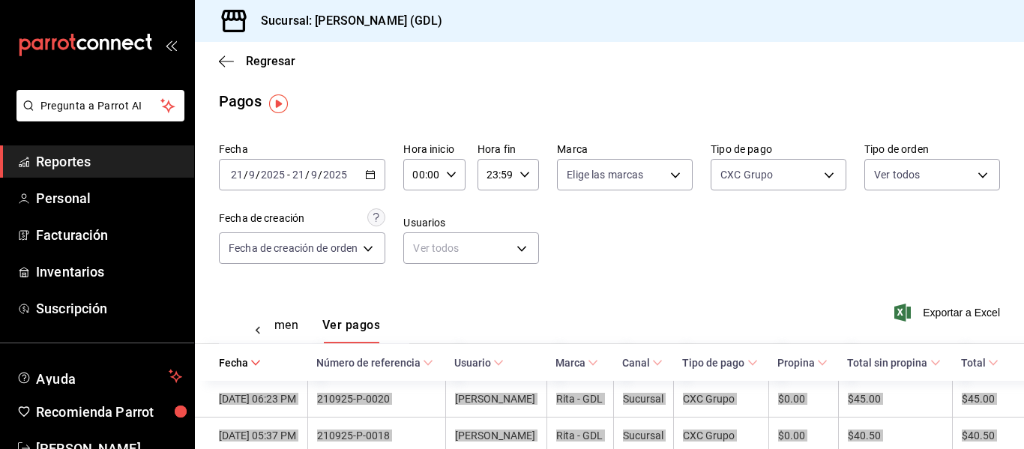
scroll to position [0, 0]
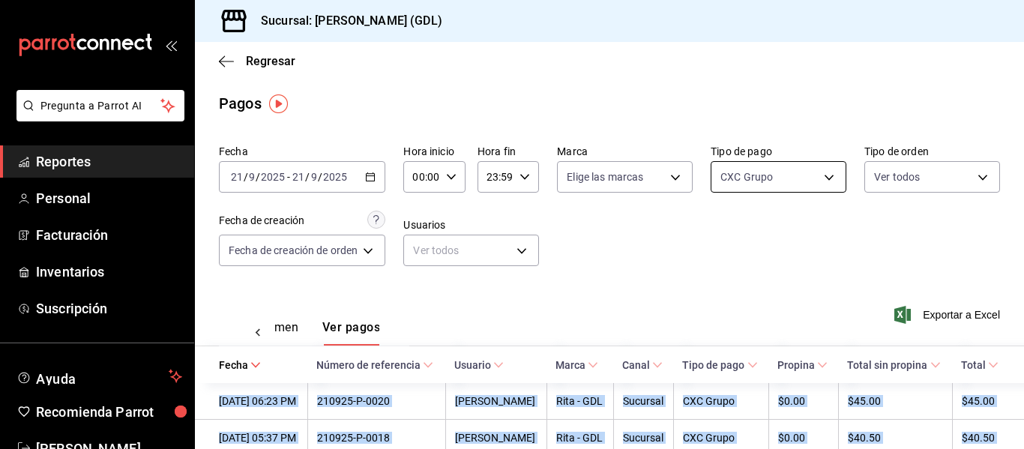
click at [749, 175] on body "Pregunta a Parrot AI Reportes Personal Facturación Inventarios Suscripción Ayud…" at bounding box center [512, 224] width 1024 height 449
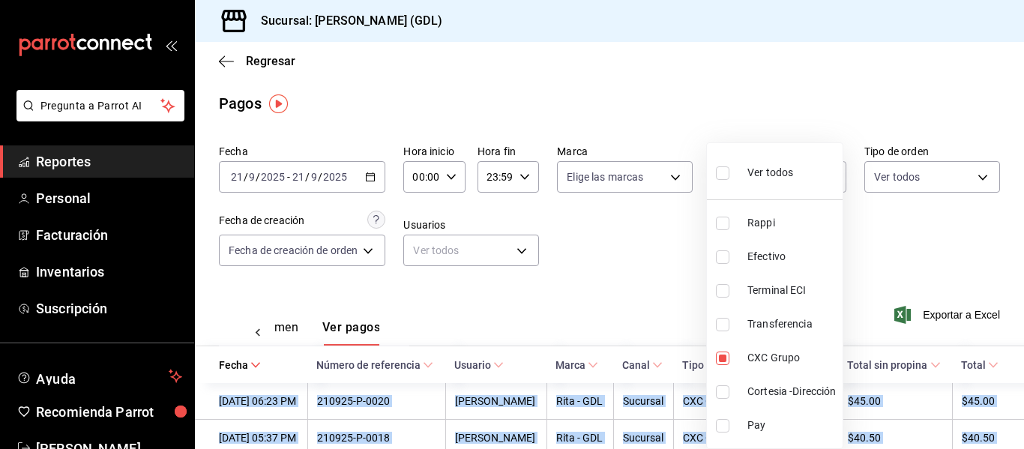
drag, startPoint x: 742, startPoint y: 172, endPoint x: 691, endPoint y: 119, distance: 73.2
click at [742, 171] on div "Ver todos" at bounding box center [754, 171] width 77 height 32
type input "c435ee63-ca14-4008-97eb-42dc57d07111,6d56433f-65aa-41c0-b4a4-0f1c74122497,a3680…"
checkbox input "true"
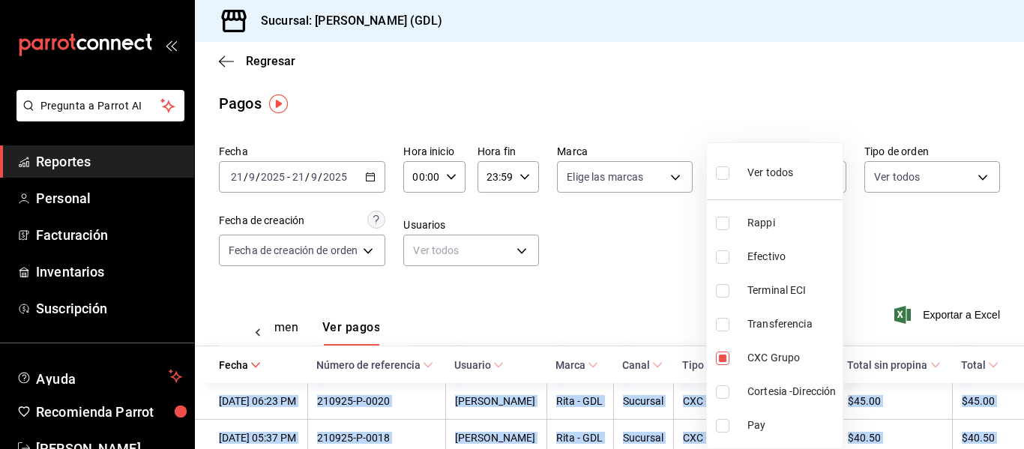
checkbox input "true"
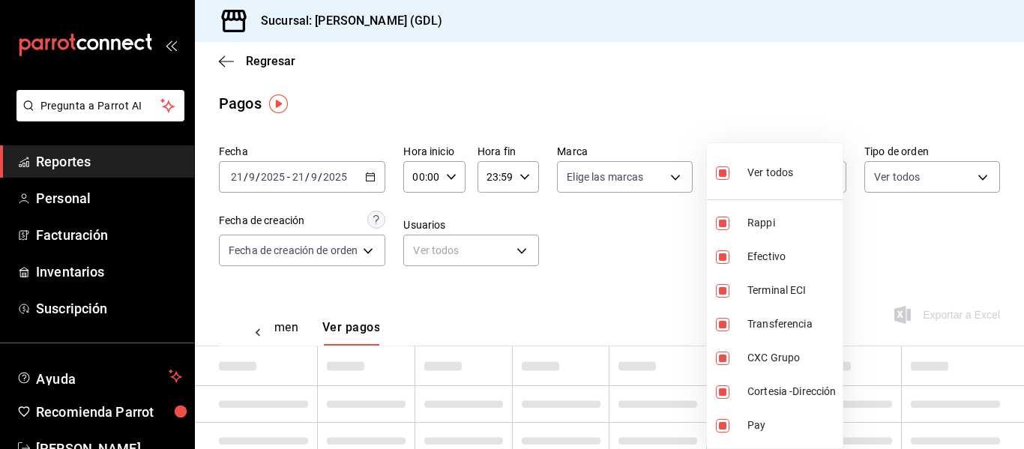
click at [689, 114] on div at bounding box center [512, 224] width 1024 height 449
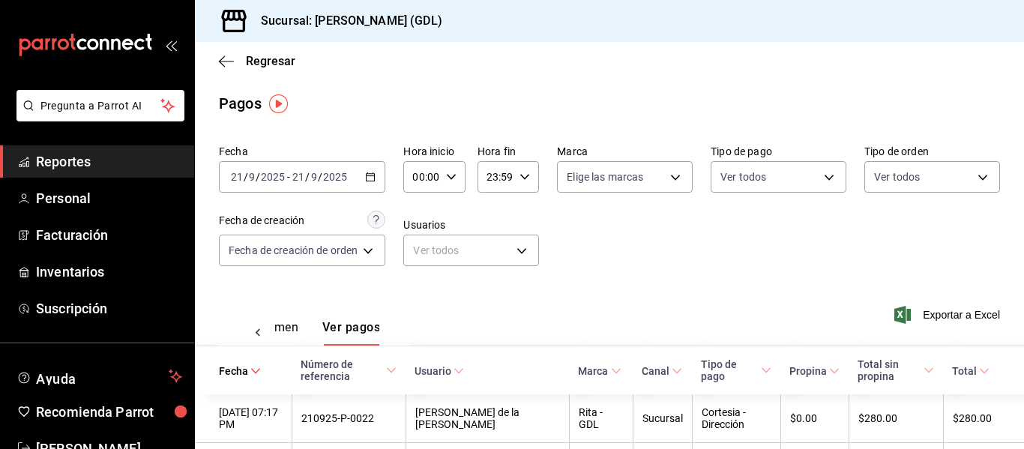
click at [364, 174] on div "[DATE] [DATE] - [DATE] [DATE]" at bounding box center [302, 176] width 166 height 31
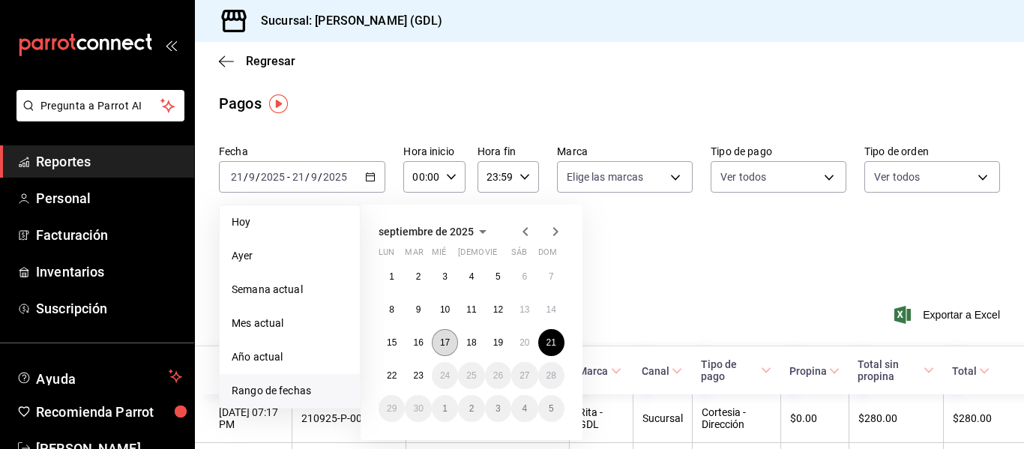
click at [446, 343] on abbr "17" at bounding box center [445, 342] width 10 height 10
click at [554, 341] on abbr "21" at bounding box center [552, 342] width 10 height 10
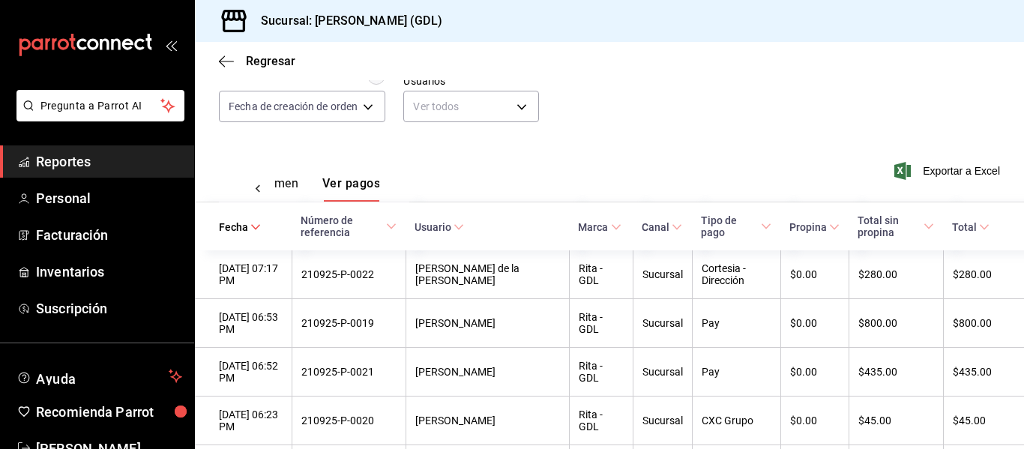
scroll to position [150, 0]
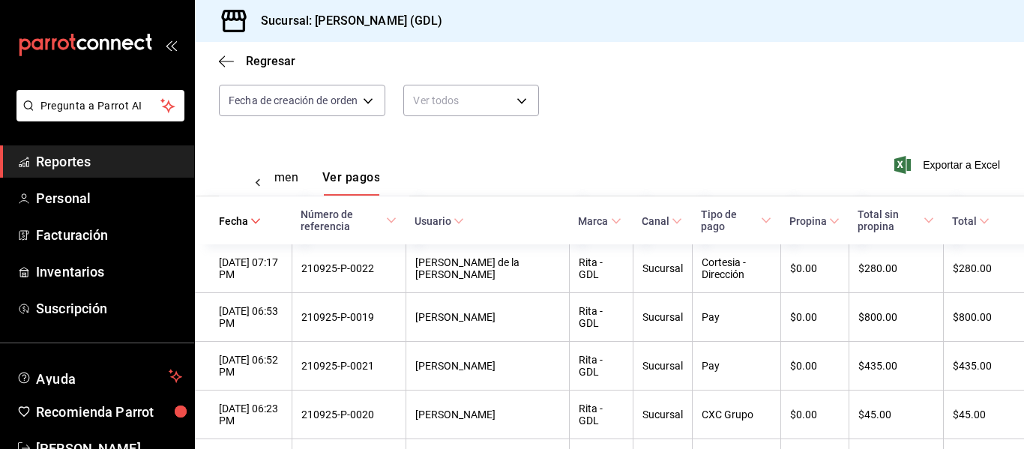
click at [284, 192] on button "Ver resumen" at bounding box center [264, 182] width 70 height 25
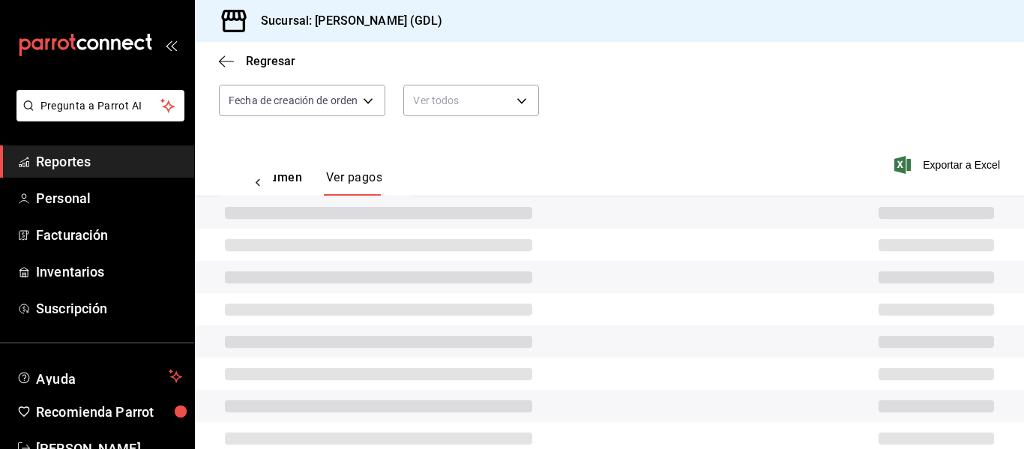
click at [285, 174] on button "Ver resumen" at bounding box center [265, 182] width 73 height 25
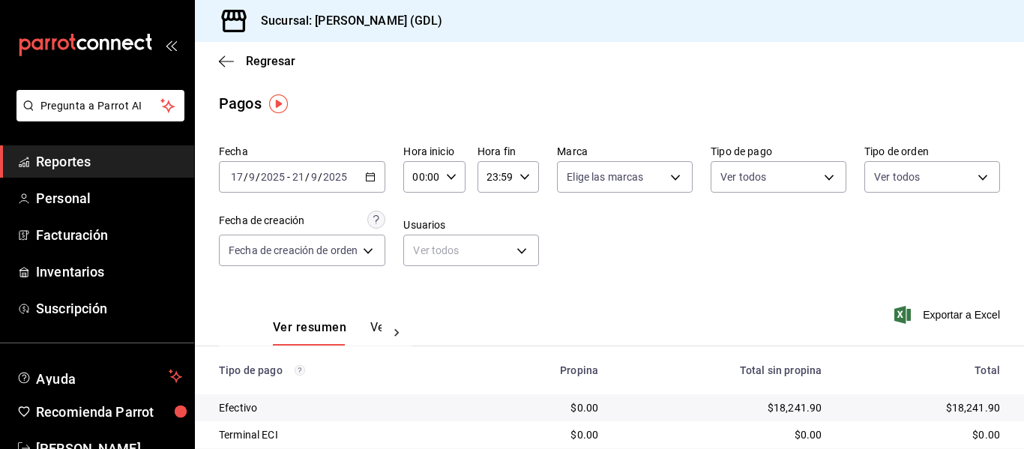
click at [273, 320] on button "Ver resumen" at bounding box center [309, 332] width 73 height 25
click at [374, 181] on \(Stroke\) "button" at bounding box center [370, 177] width 9 height 8
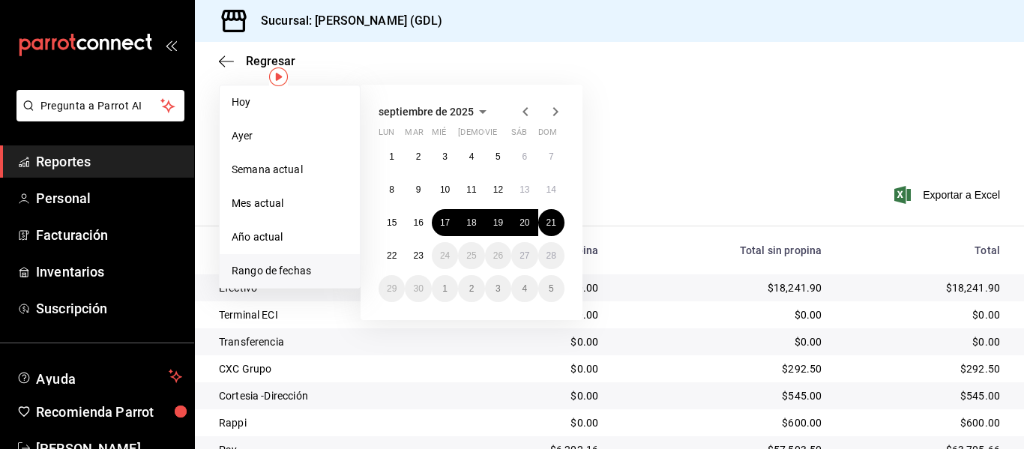
scroll to position [186, 0]
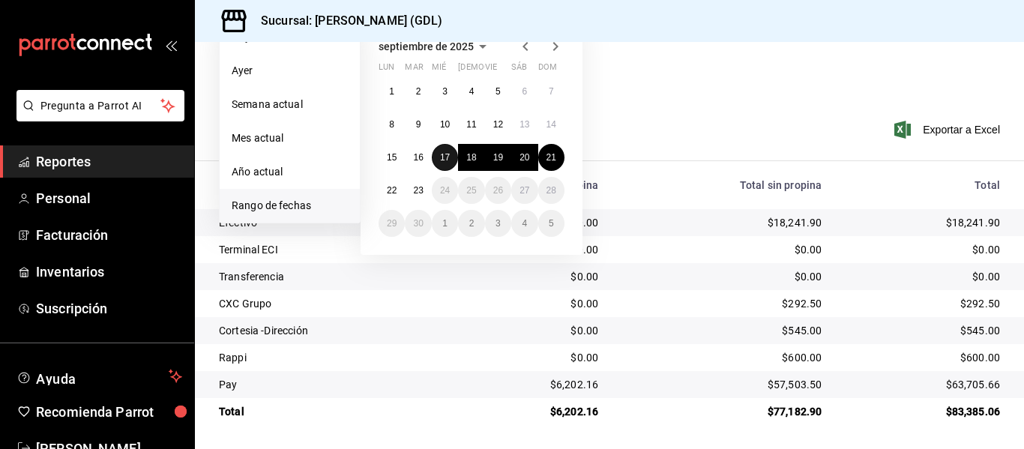
click at [445, 160] on abbr "17" at bounding box center [445, 157] width 10 height 10
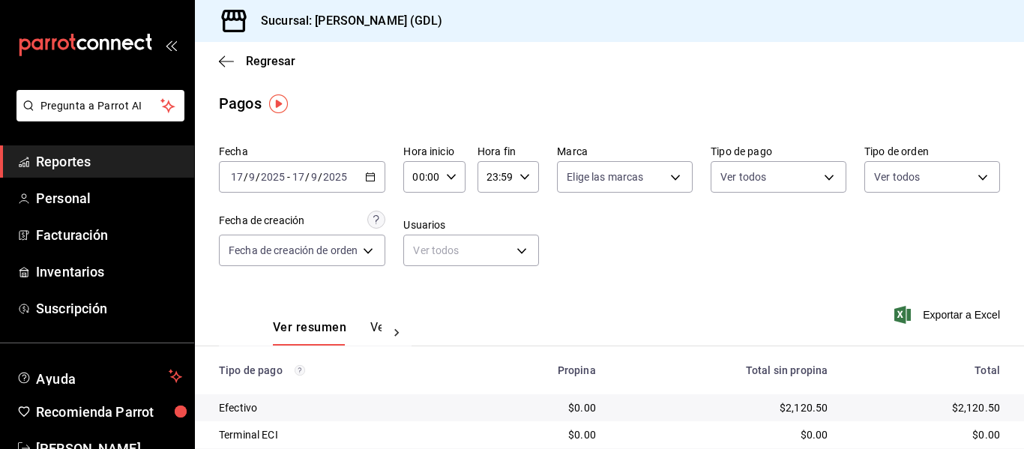
click at [351, 178] on div "[DATE] [DATE] - [DATE] [DATE]" at bounding box center [302, 176] width 166 height 31
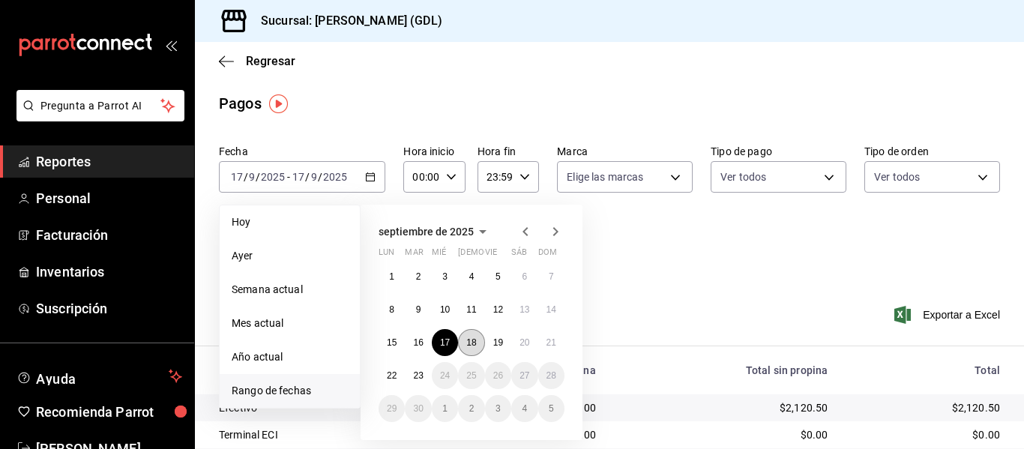
click at [469, 345] on abbr "18" at bounding box center [471, 342] width 10 height 10
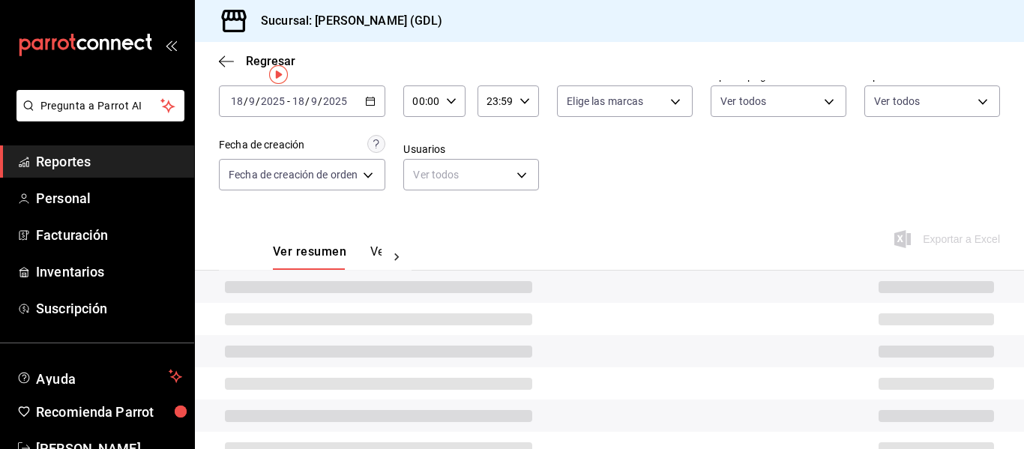
scroll to position [29, 0]
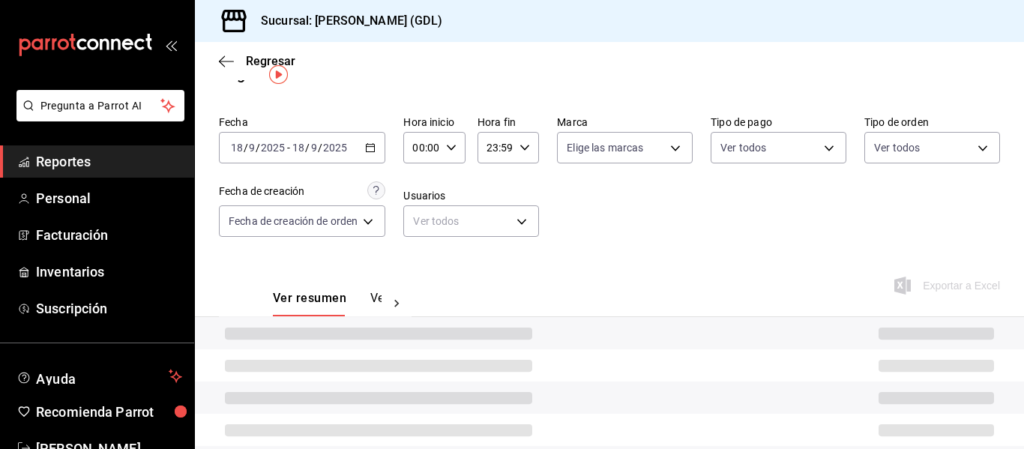
click at [367, 154] on div "[DATE] [DATE] - [DATE] [DATE]" at bounding box center [302, 147] width 166 height 31
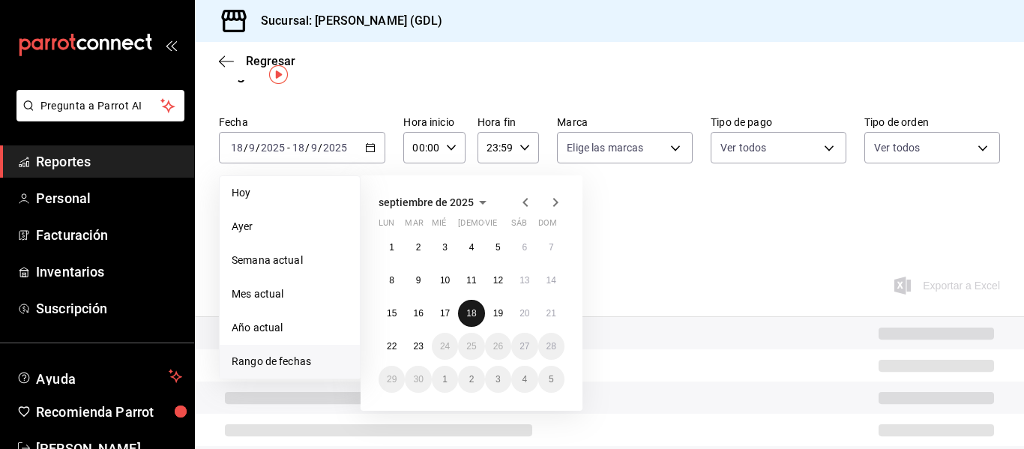
click at [466, 313] on button "18" at bounding box center [471, 313] width 26 height 27
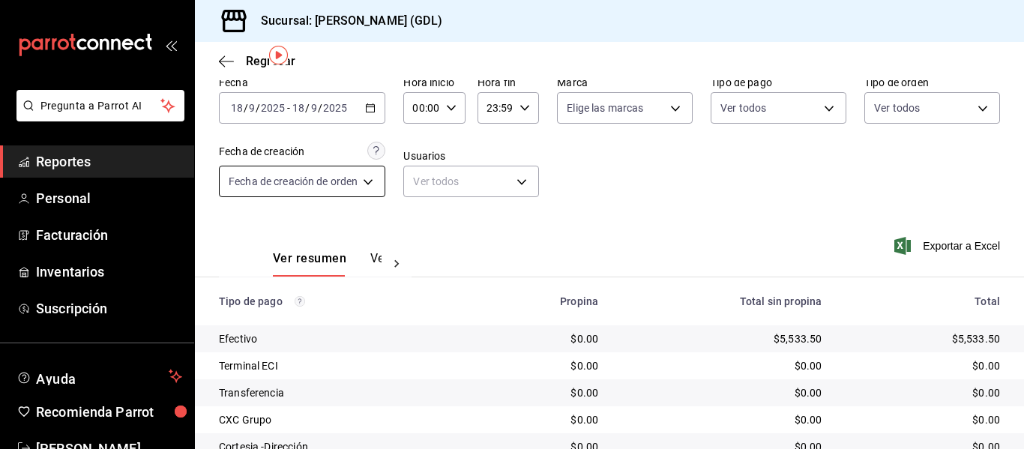
scroll to position [36, 0]
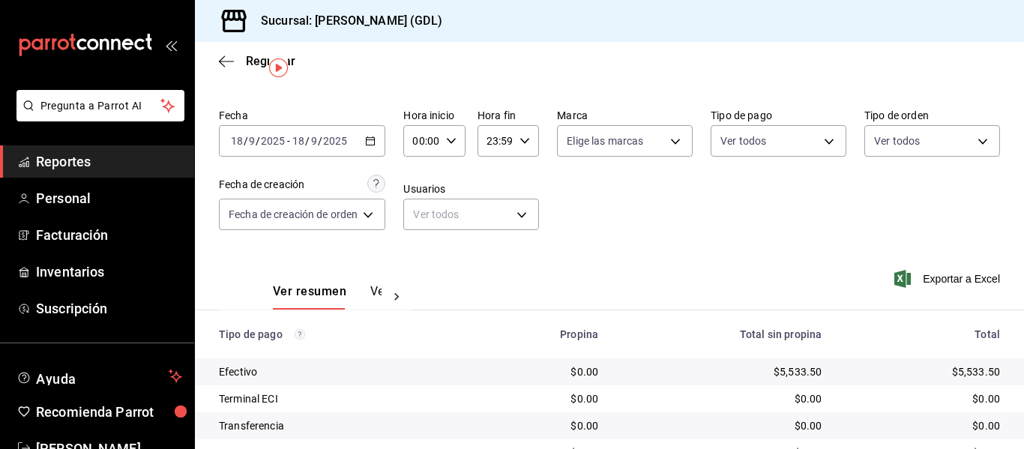
click at [349, 136] on div "[DATE] [DATE] - [DATE] [DATE]" at bounding box center [302, 140] width 166 height 31
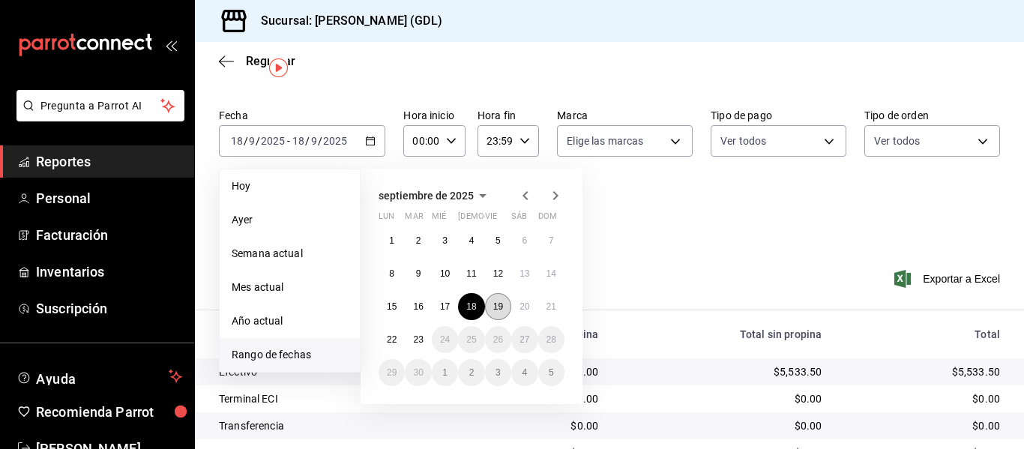
click at [499, 308] on abbr "19" at bounding box center [498, 306] width 10 height 10
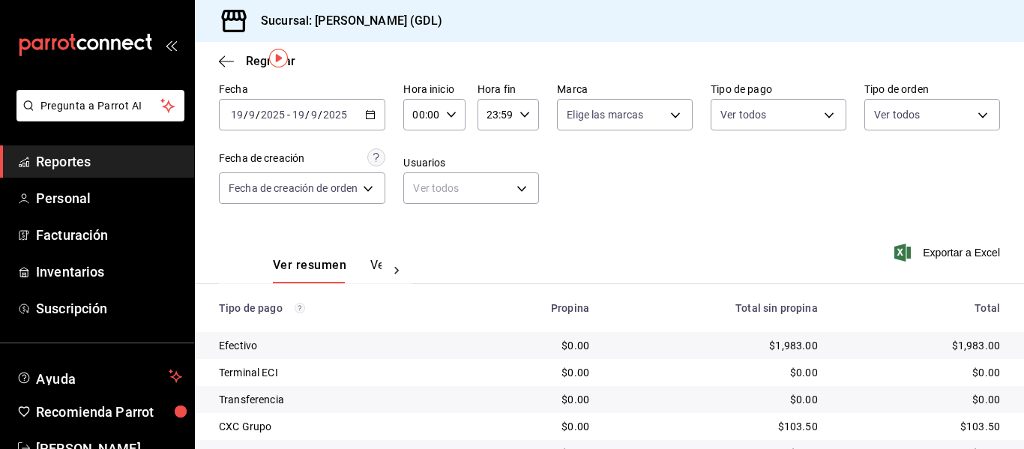
scroll to position [36, 0]
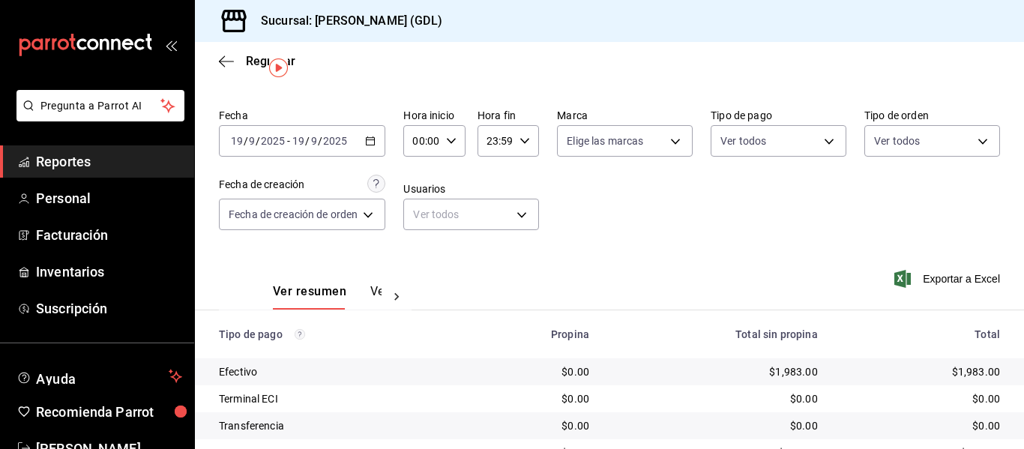
click at [371, 147] on div "[DATE] [DATE] - [DATE] [DATE]" at bounding box center [302, 140] width 166 height 31
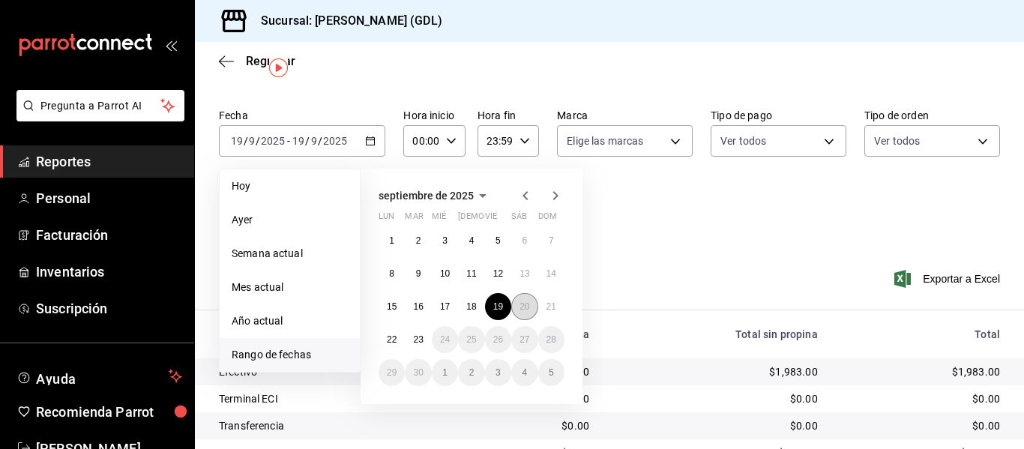
click at [527, 311] on abbr "20" at bounding box center [525, 306] width 10 height 10
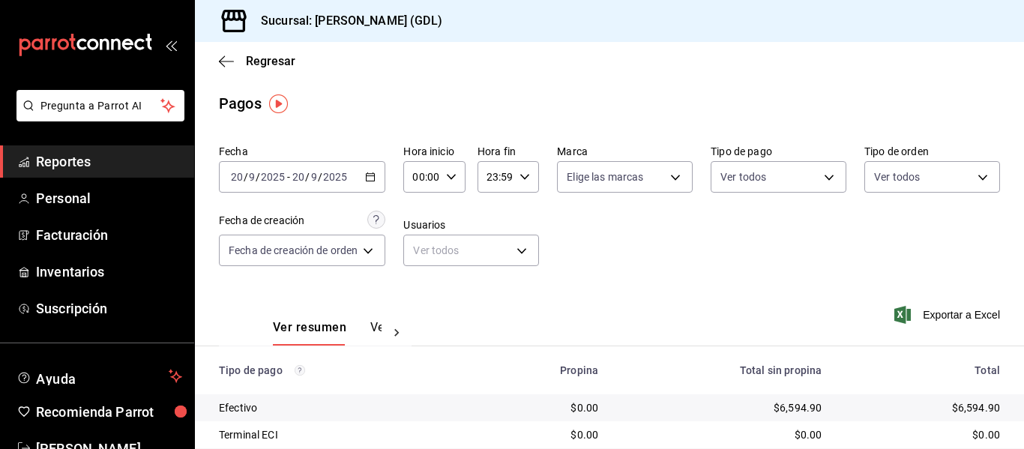
click at [373, 179] on icon "button" at bounding box center [370, 177] width 10 height 10
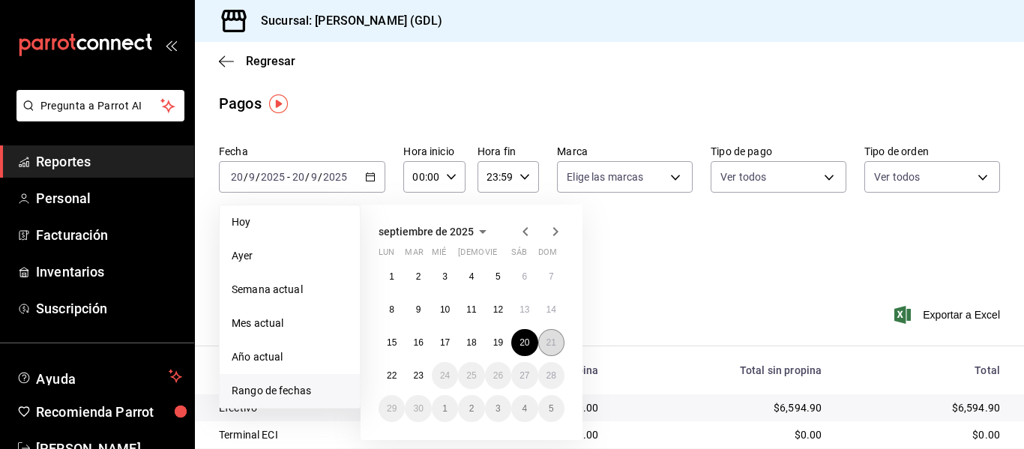
click at [557, 336] on button "21" at bounding box center [551, 342] width 26 height 27
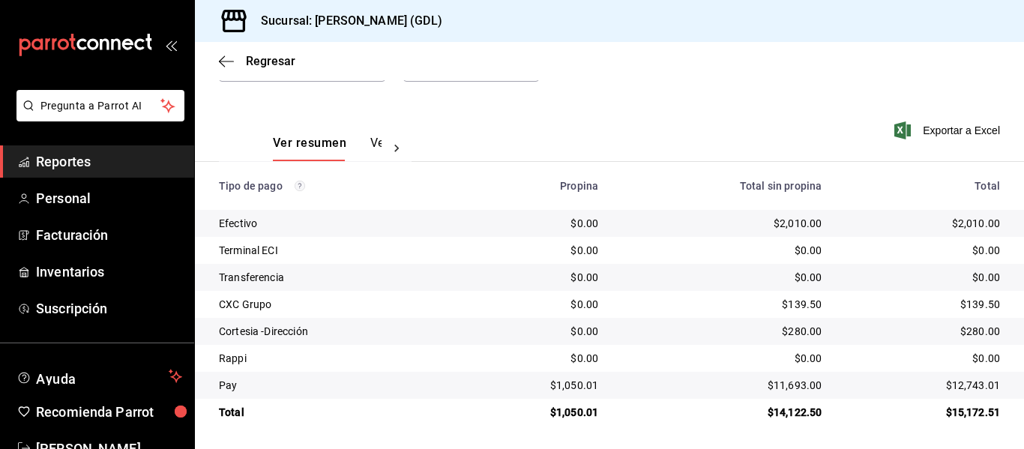
scroll to position [186, 0]
click at [133, 169] on span "Reportes" at bounding box center [109, 161] width 146 height 20
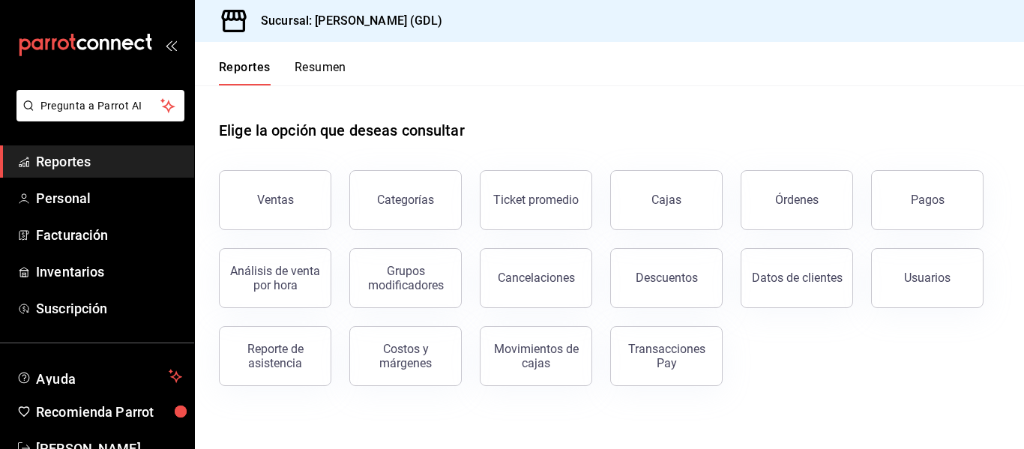
click at [75, 165] on span "Reportes" at bounding box center [109, 161] width 146 height 20
click at [930, 202] on div "Pagos" at bounding box center [928, 200] width 34 height 14
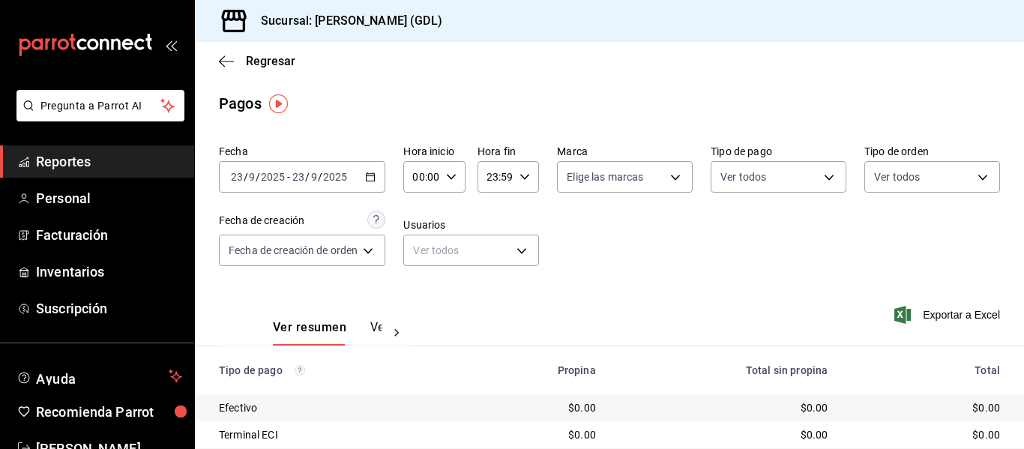
click at [304, 187] on div "[DATE] [DATE] - [DATE] [DATE]" at bounding box center [302, 176] width 166 height 31
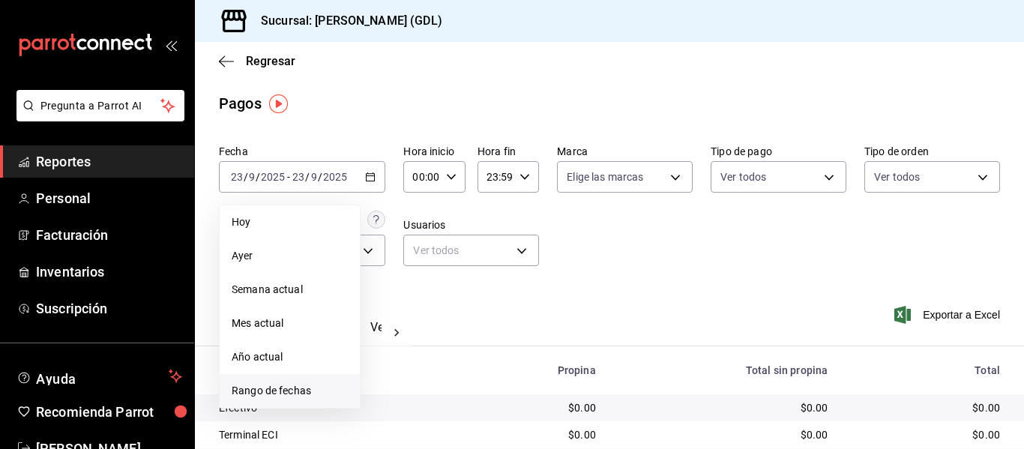
click at [295, 399] on li "Rango de fechas" at bounding box center [290, 391] width 140 height 34
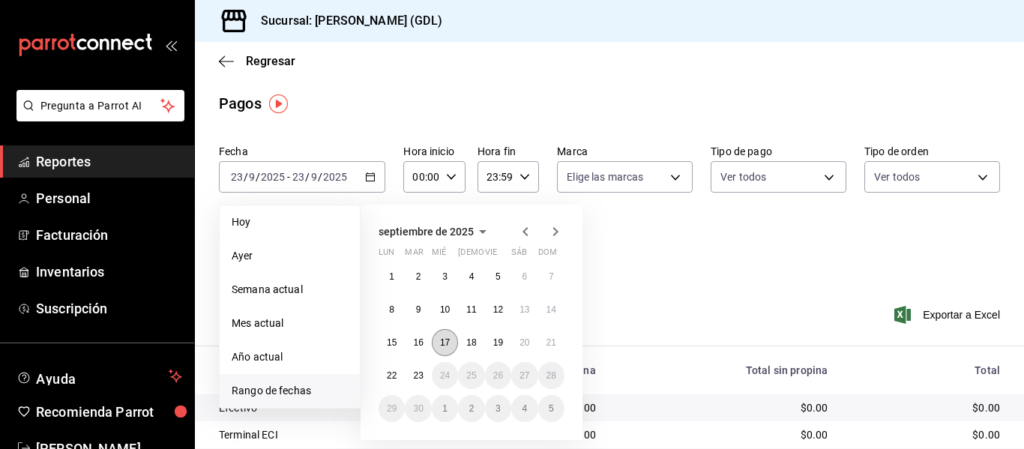
click at [451, 337] on button "17" at bounding box center [445, 342] width 26 height 27
click at [558, 343] on button "21" at bounding box center [551, 342] width 26 height 27
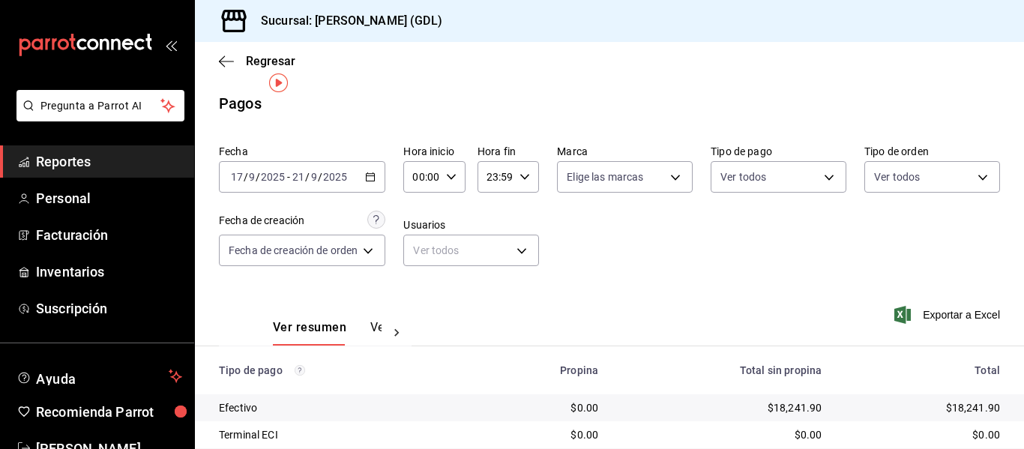
scroll to position [186, 0]
